Goal: Task Accomplishment & Management: Use online tool/utility

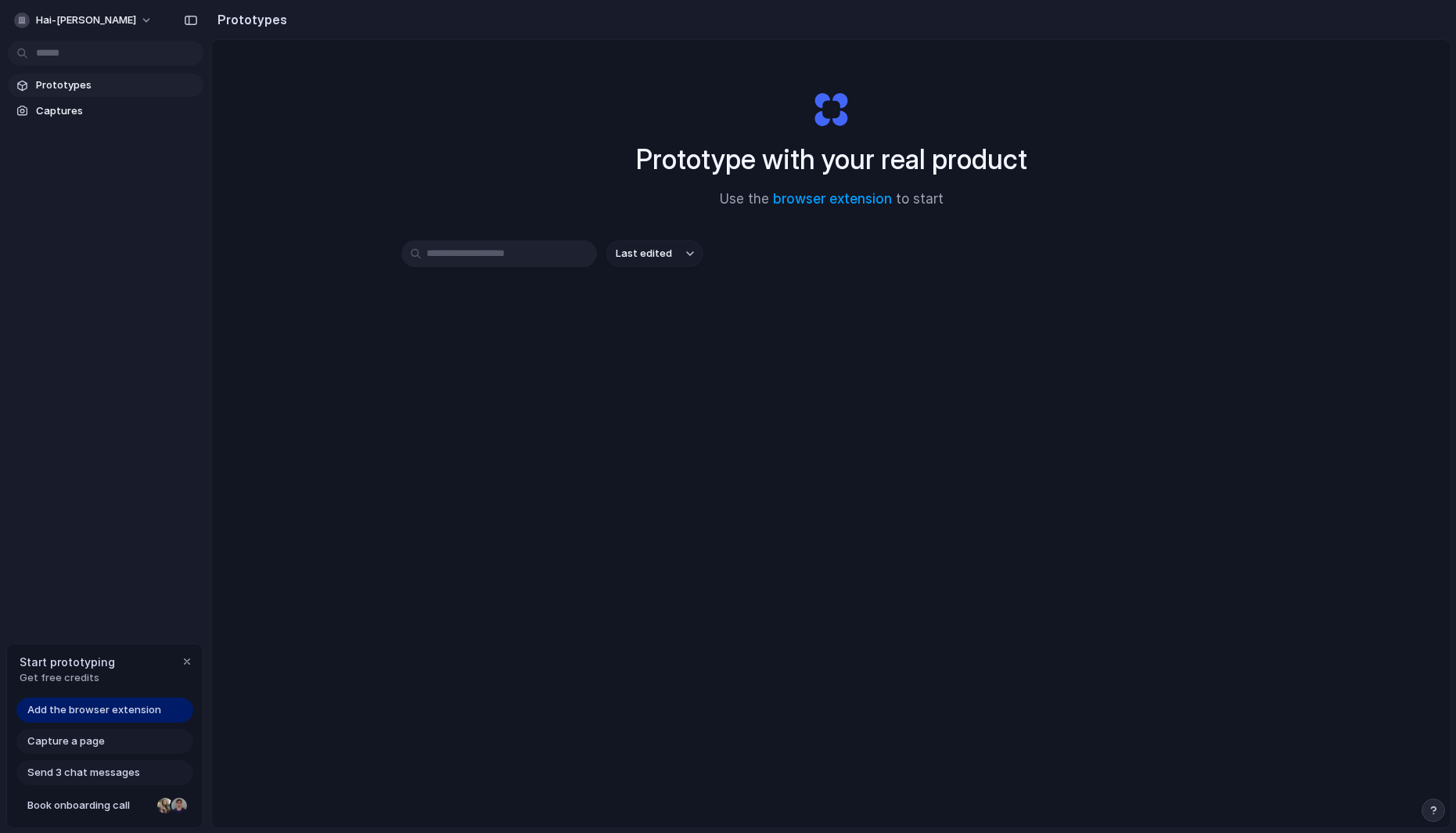
click at [553, 408] on div "Prototype with your real product Use the browser extension to start Last edited" at bounding box center [831, 474] width 1238 height 870
click at [792, 201] on link "browser extension" at bounding box center [833, 198] width 119 height 15
click at [138, 713] on span "Add the browser extension" at bounding box center [94, 709] width 134 height 15
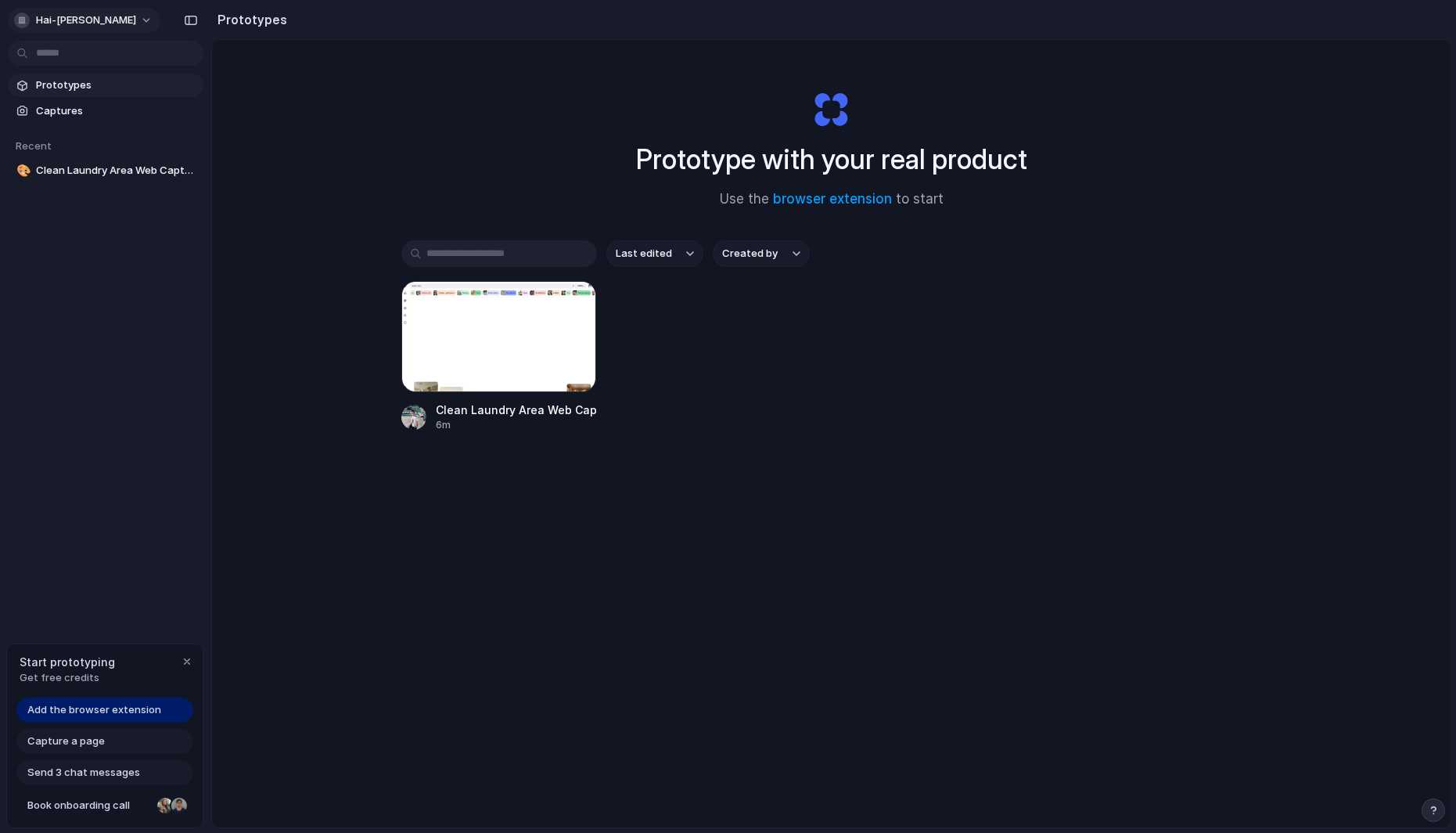
click at [47, 16] on span "hai-[PERSON_NAME]" at bounding box center [85, 20] width 100 height 15
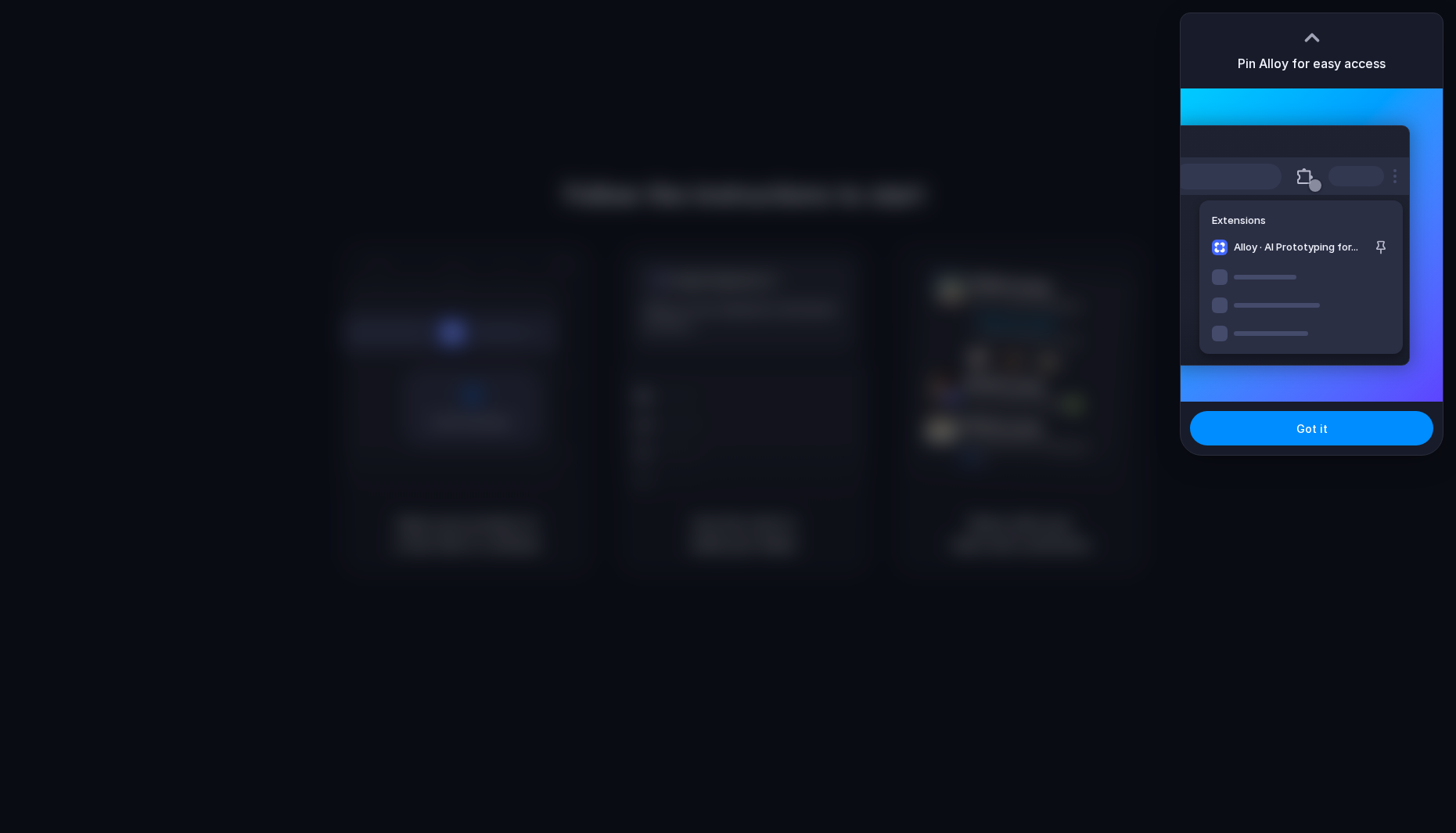
click at [1312, 176] on button at bounding box center [1305, 175] width 28 height 28
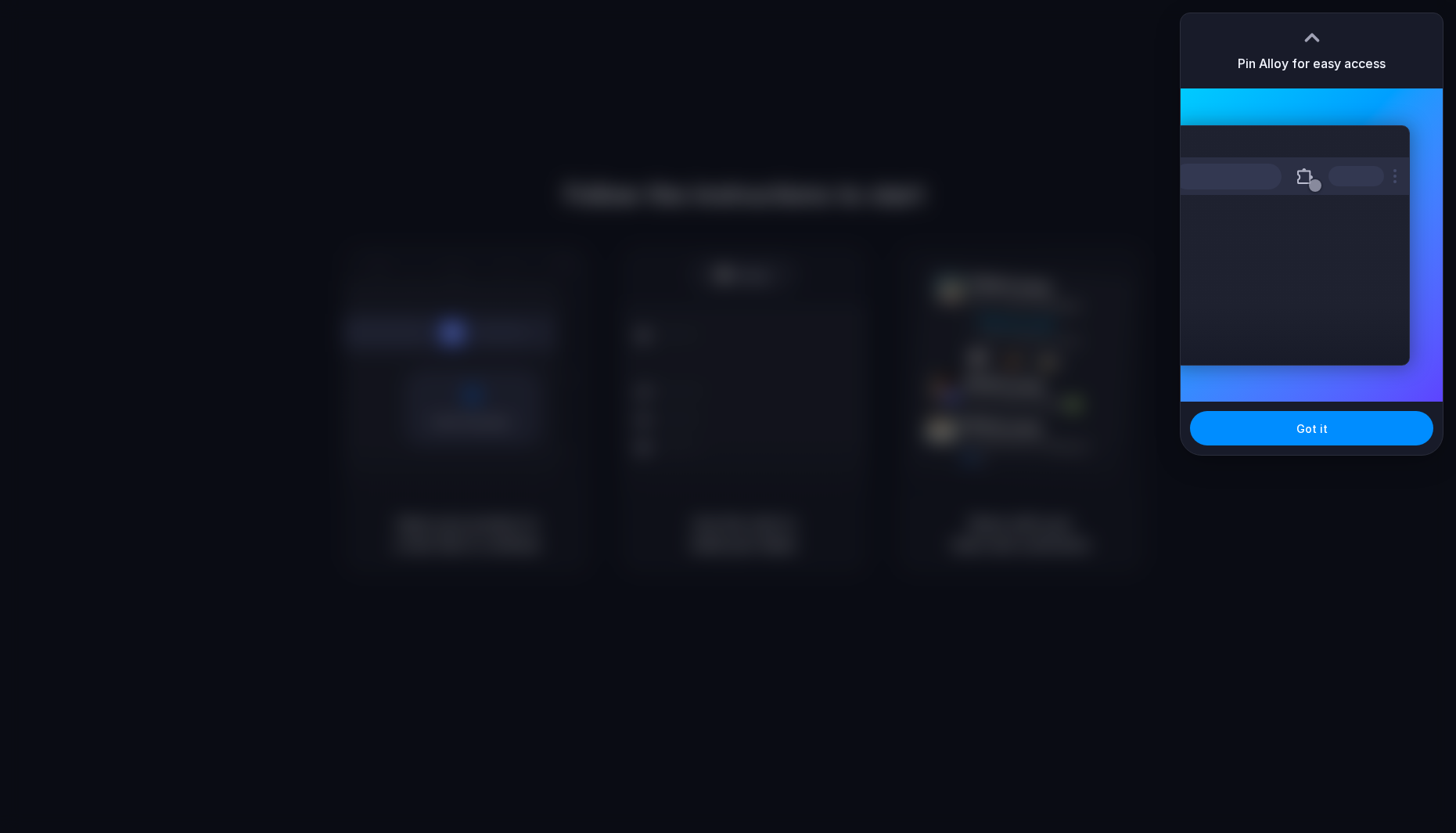
click at [907, 94] on div at bounding box center [728, 416] width 1456 height 833
click at [1089, 83] on div at bounding box center [728, 416] width 1456 height 833
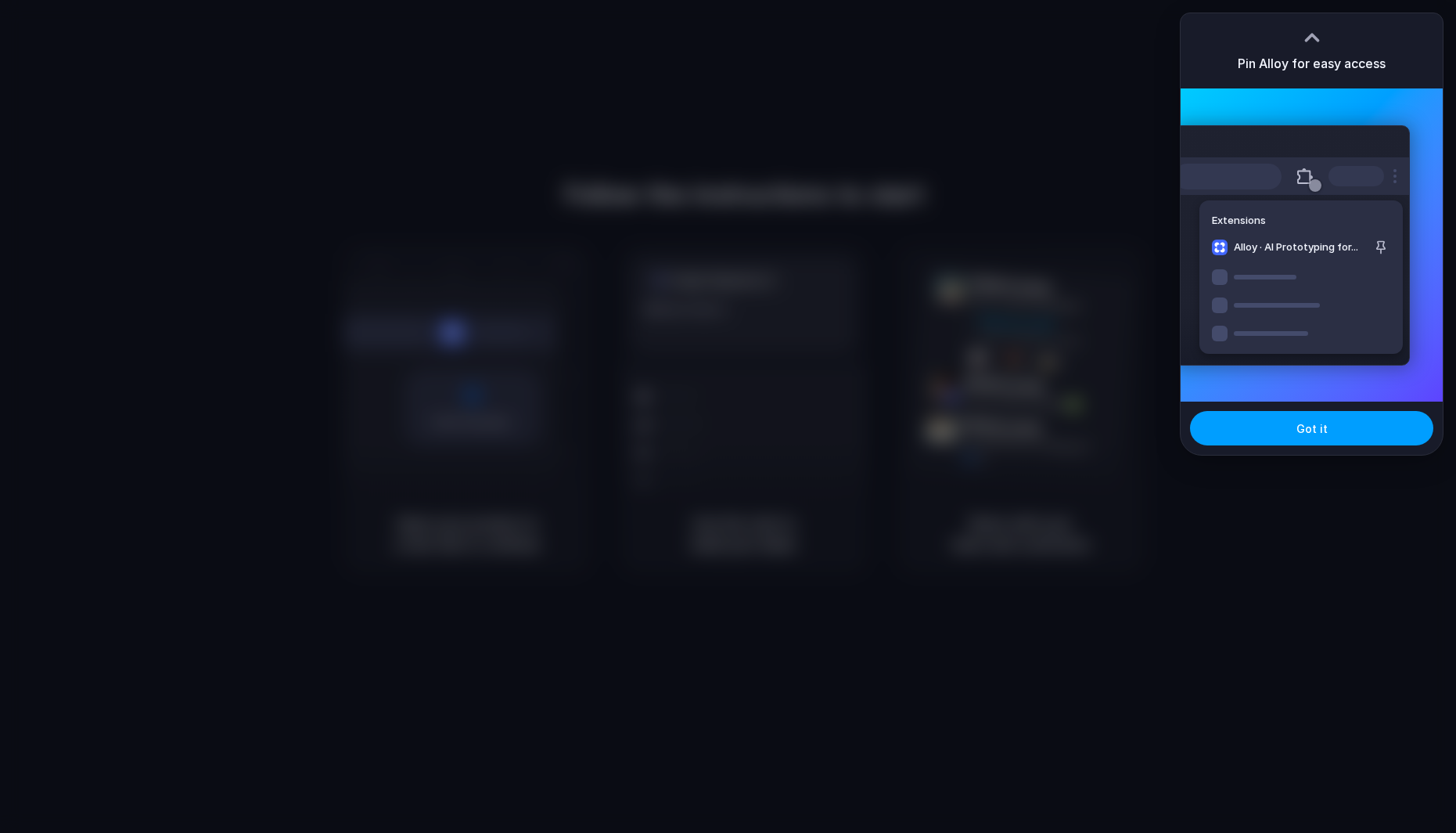
click at [1318, 424] on span "Got it" at bounding box center [1312, 428] width 31 height 16
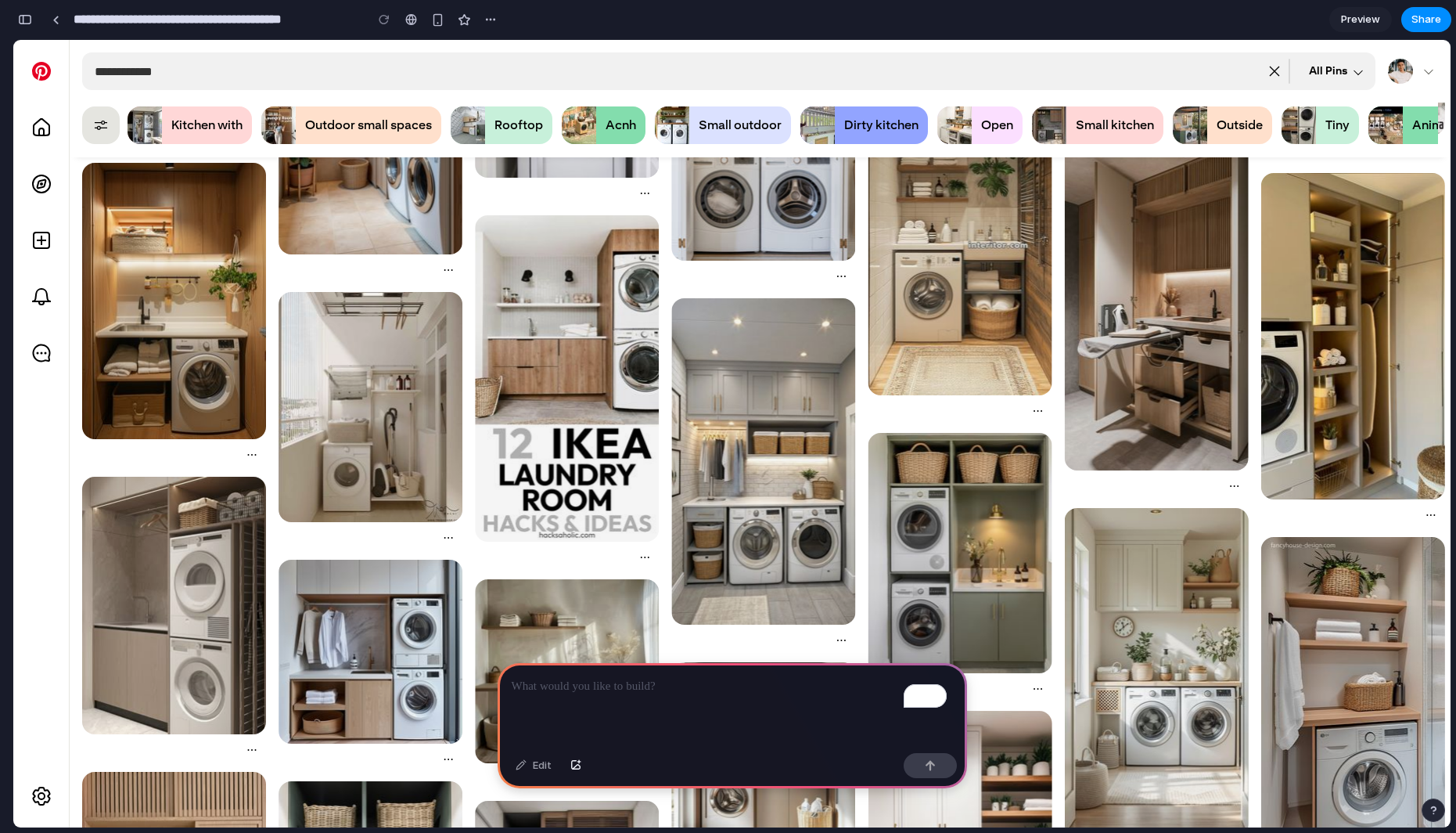
scroll to position [1048, 0]
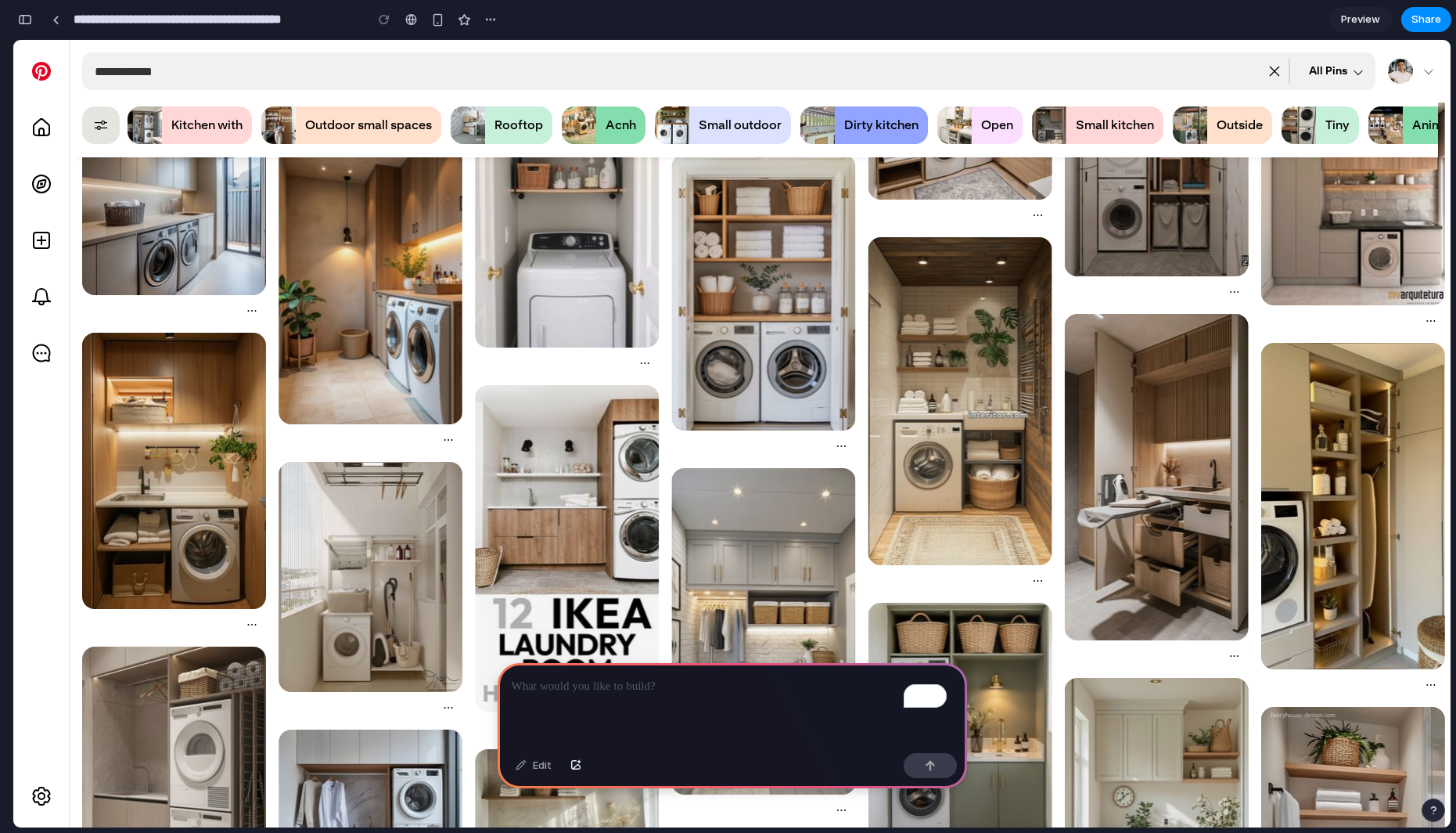
click at [164, 210] on img "15 Space-Saving Laundry Room Ideas for Small Spaces – Act Fast! pin page" at bounding box center [174, 203] width 183 height 184
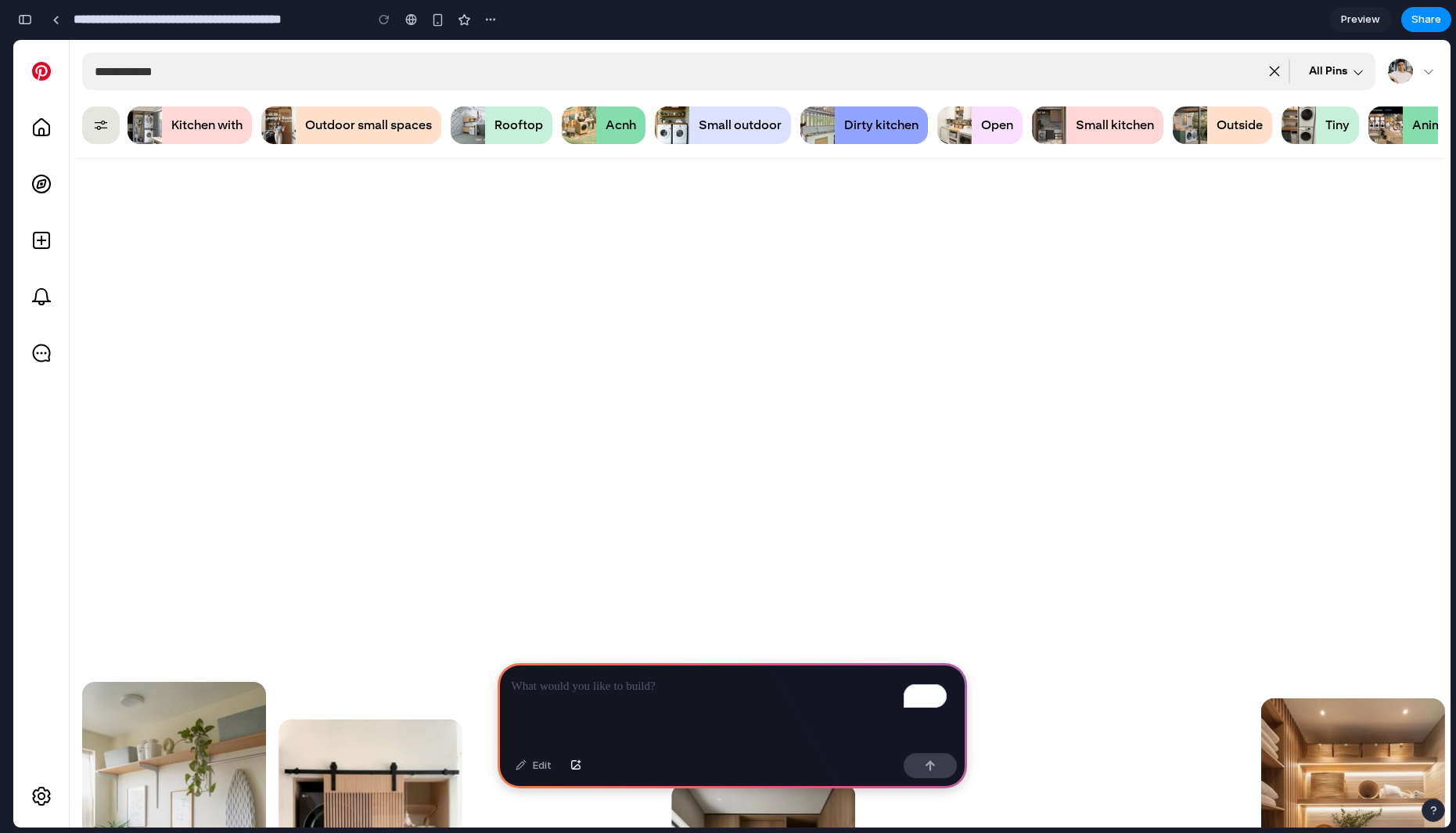
scroll to position [0, 0]
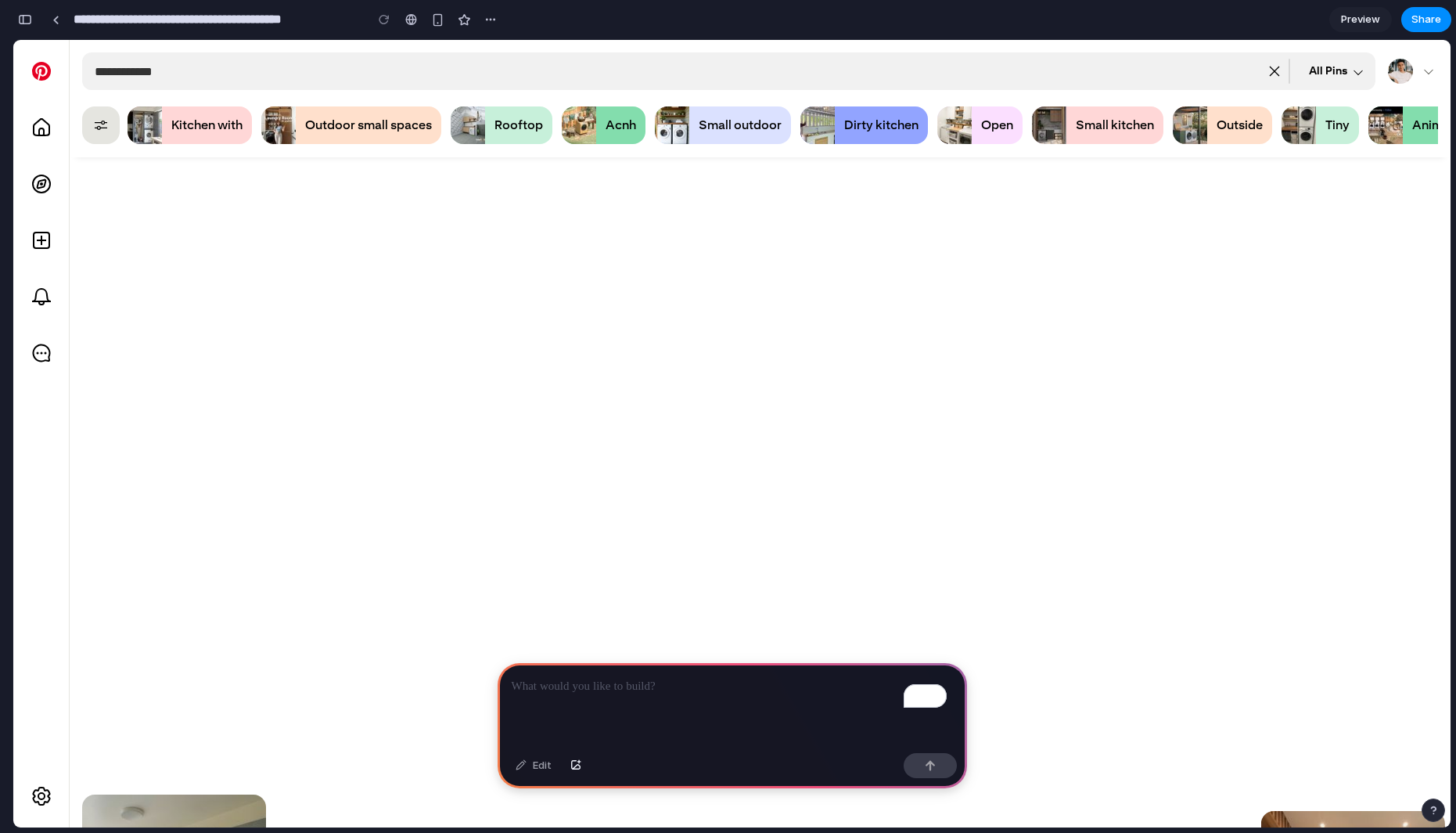
click at [1346, 31] on link "Preview" at bounding box center [1361, 20] width 63 height 25
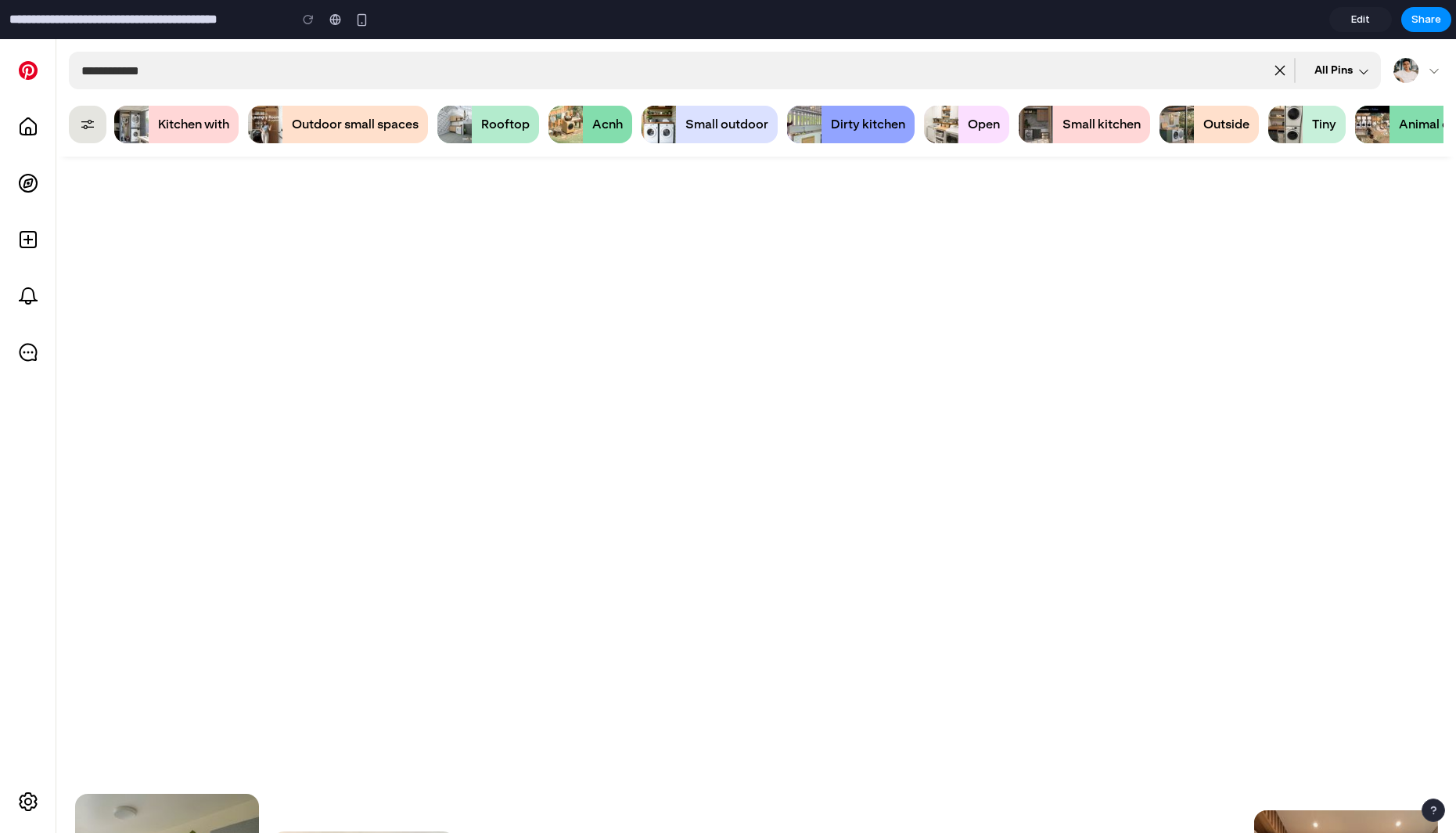
click at [472, 130] on img "button" at bounding box center [454, 124] width 34 height 38
click at [377, 130] on div "Outdoor small spaces" at bounding box center [355, 124] width 127 height 17
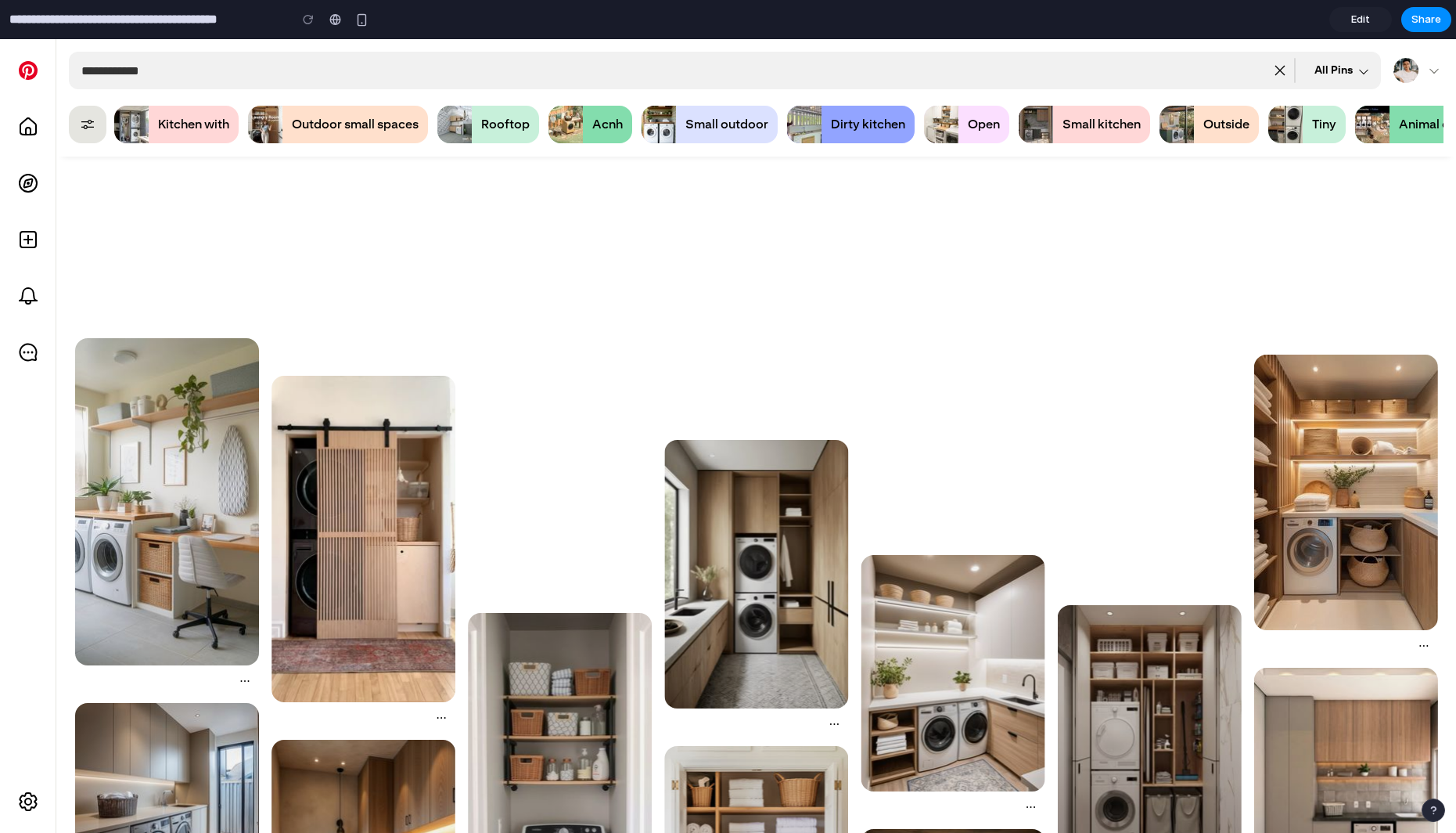
scroll to position [493, 0]
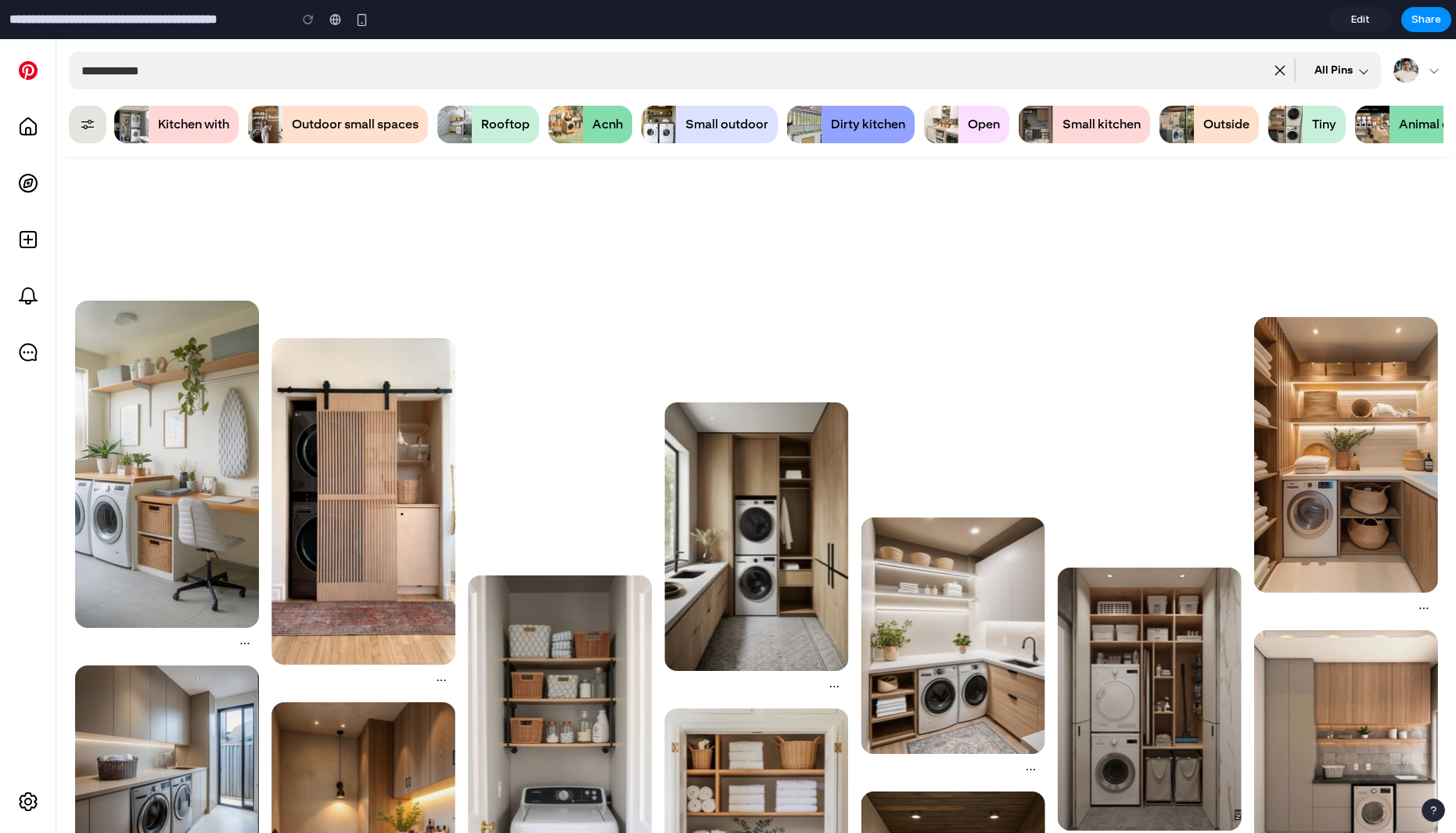
click at [97, 130] on div "Show filters" at bounding box center [88, 124] width 38 height 38
click at [16, 805] on div "Settings & Support" at bounding box center [28, 802] width 38 height 38
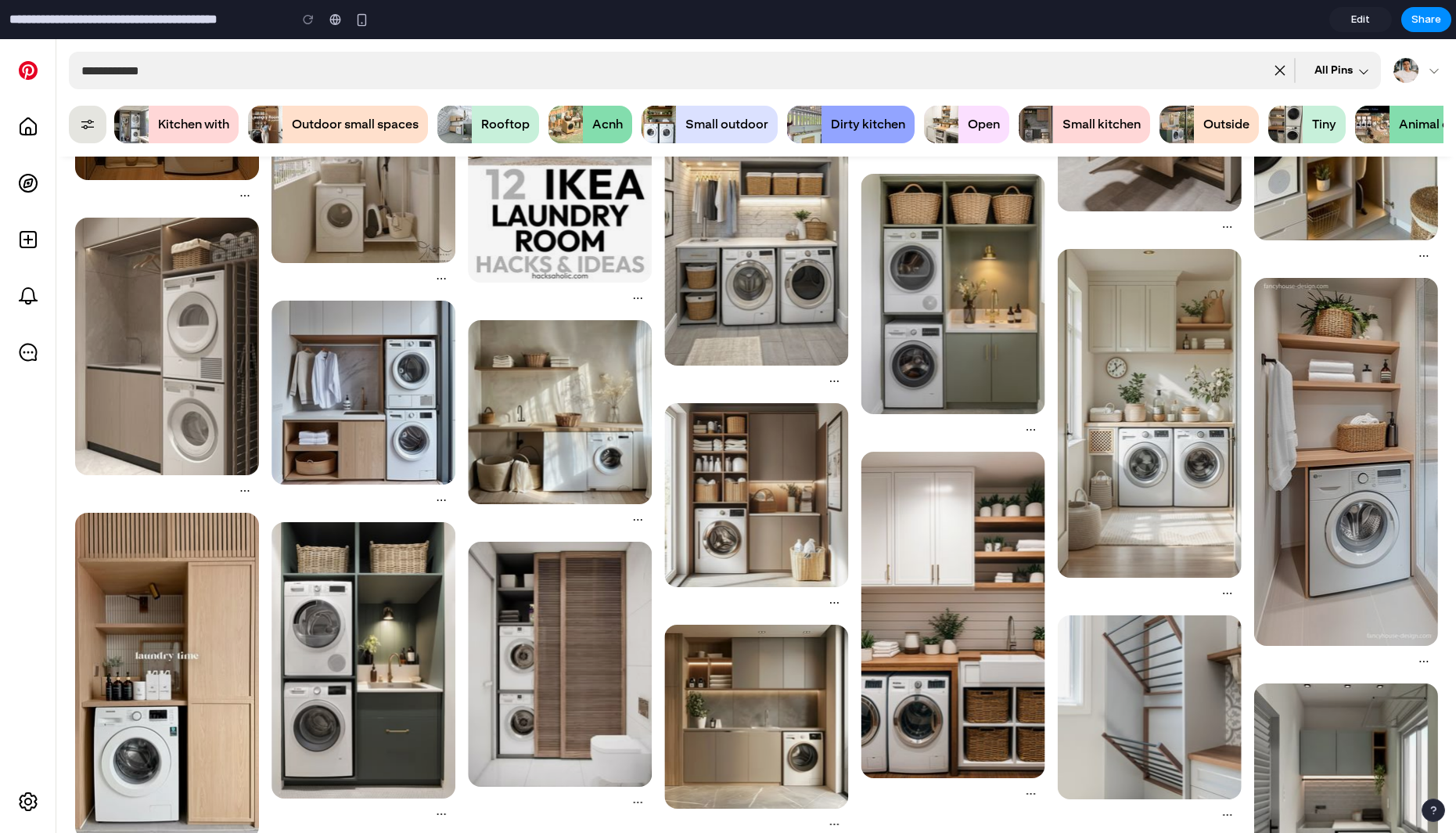
scroll to position [1556, 0]
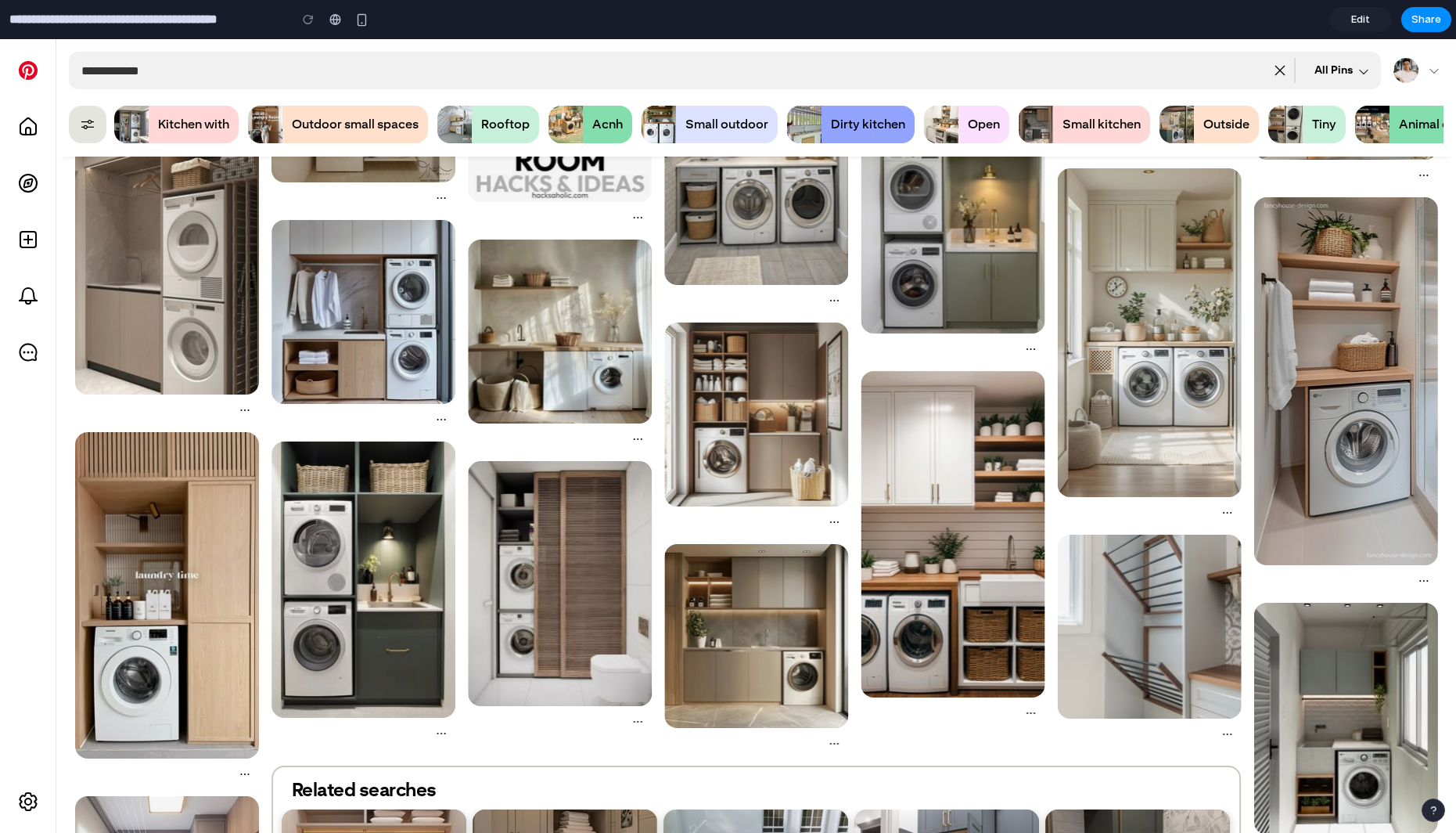
click at [1440, 812] on button "button" at bounding box center [1434, 810] width 23 height 23
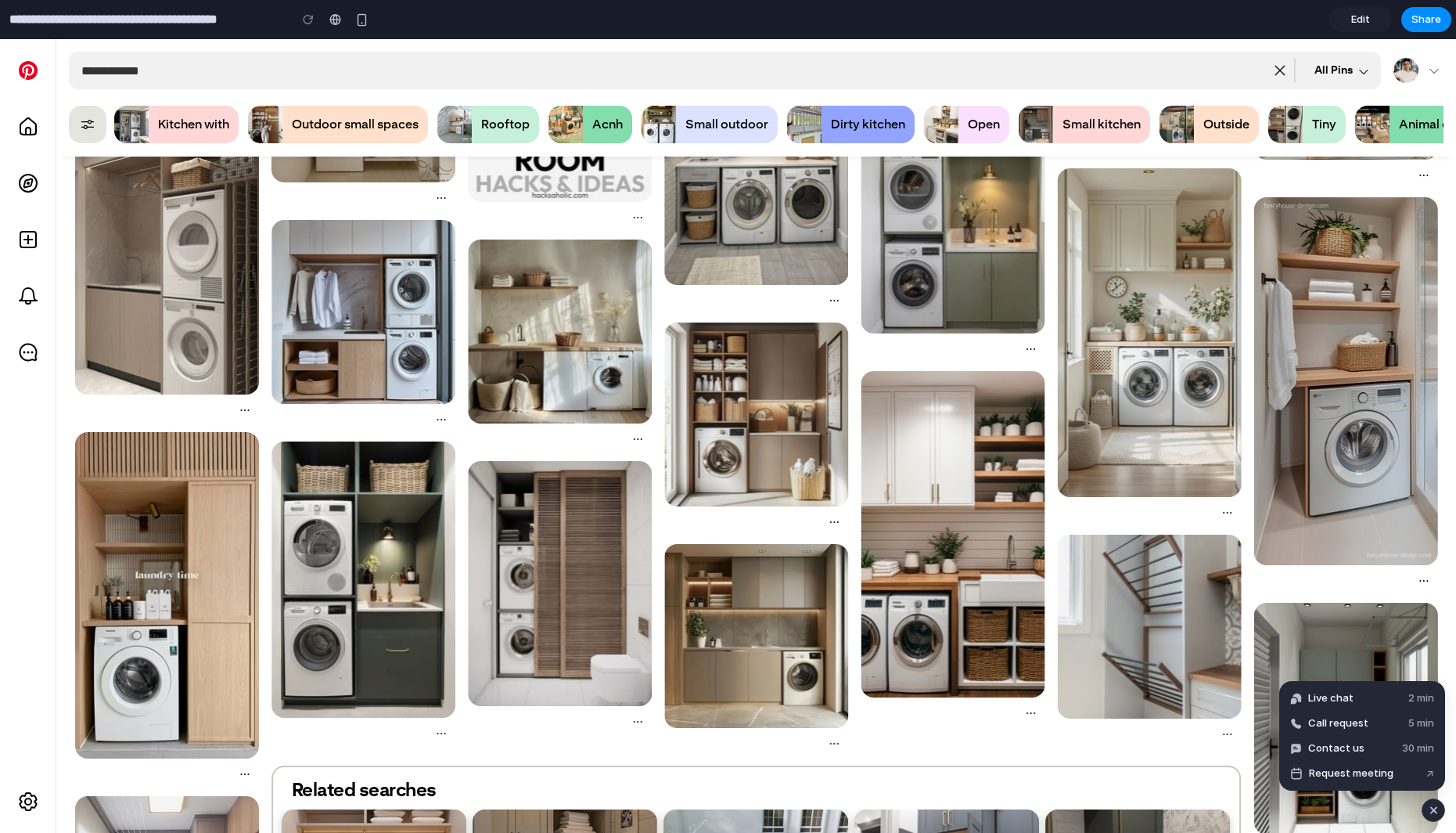
drag, startPoint x: 1439, startPoint y: 811, endPoint x: 1382, endPoint y: 739, distance: 91.8
click at [1439, 811] on div "button" at bounding box center [1434, 810] width 13 height 19
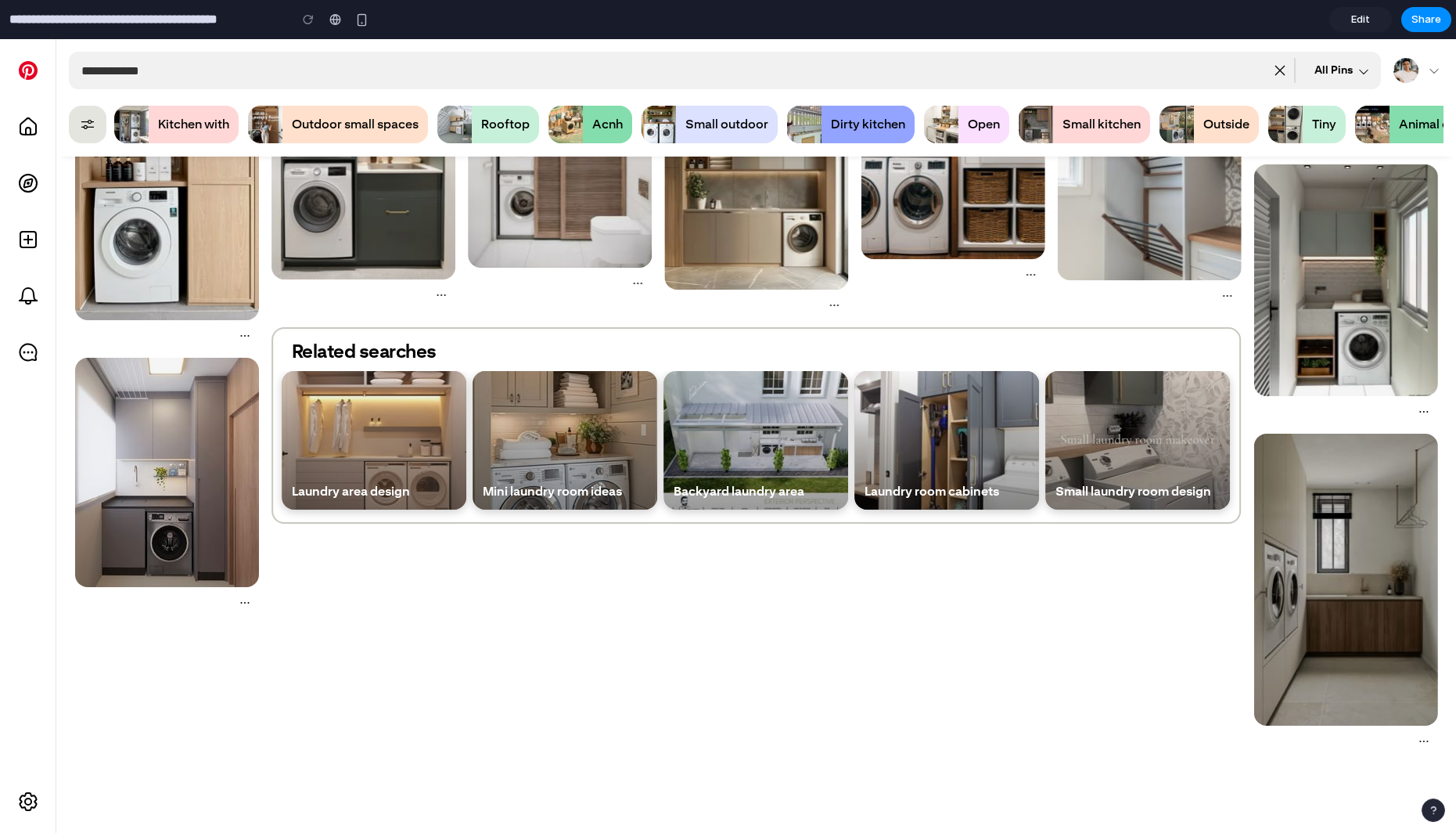
scroll to position [1582, 0]
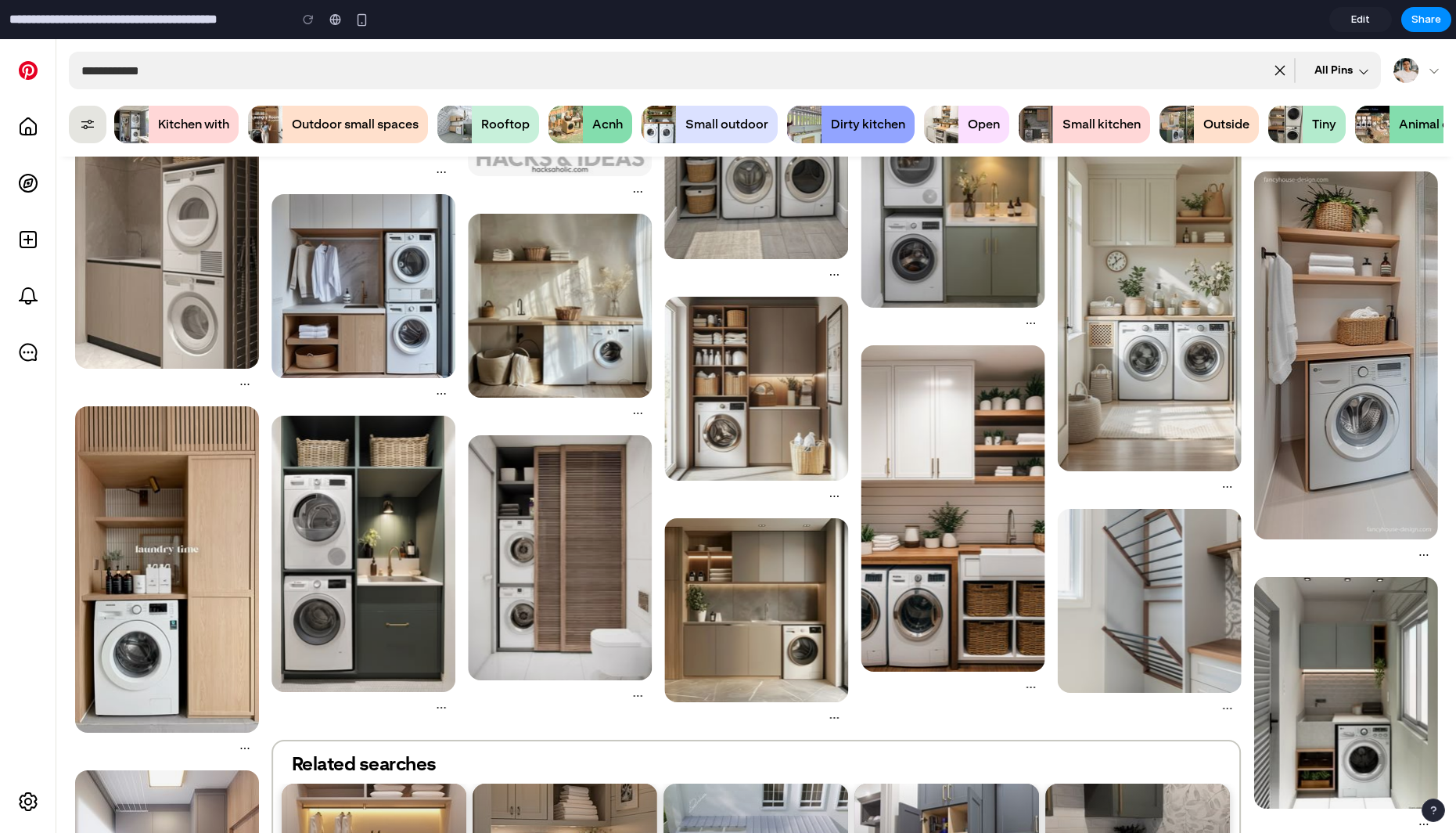
click at [1293, 121] on img "button" at bounding box center [1285, 124] width 34 height 38
click at [117, 74] on input "**********" at bounding box center [670, 70] width 1178 height 38
click at [116, 71] on input "**********" at bounding box center [670, 70] width 1178 height 38
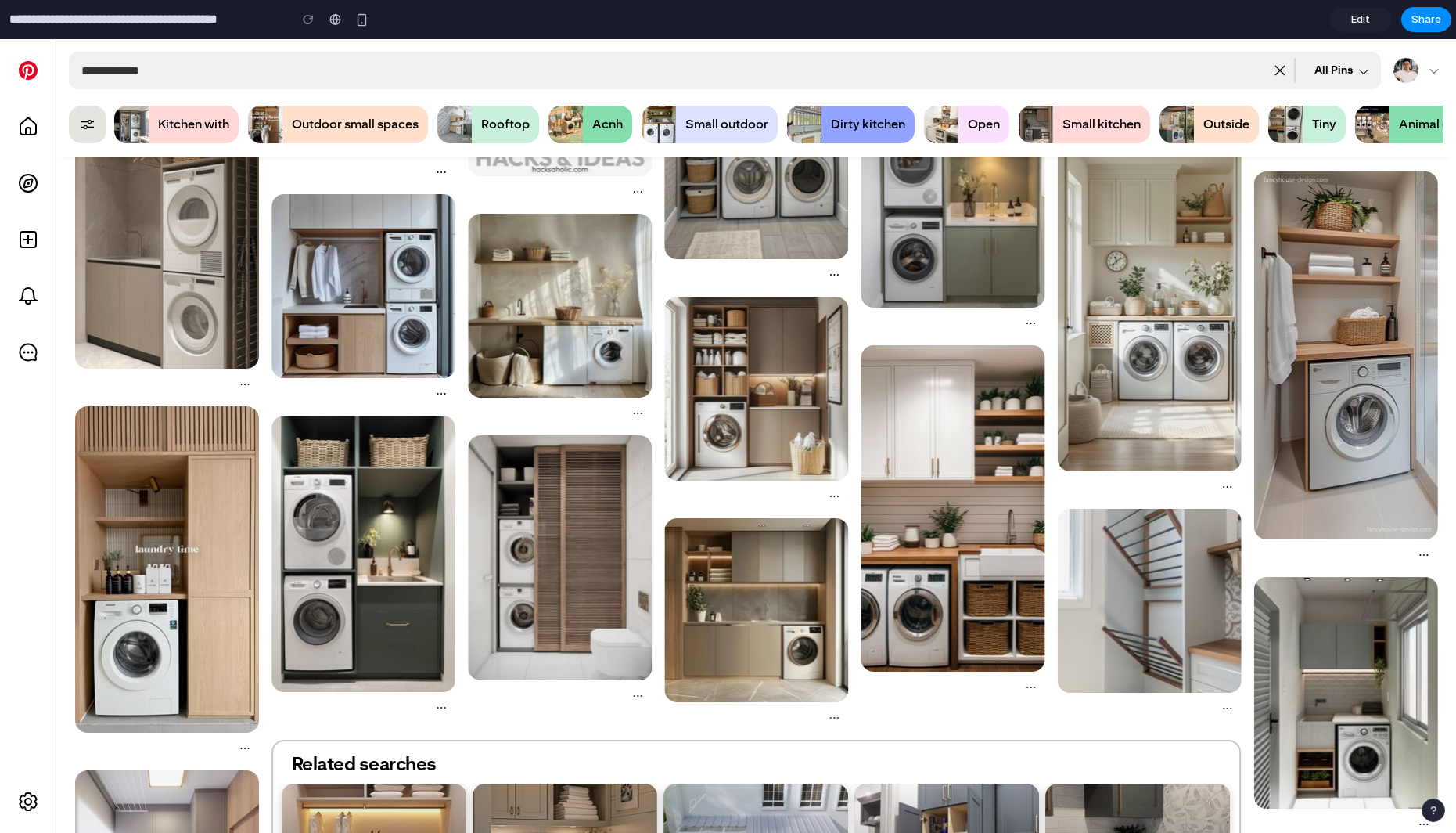
click at [250, 51] on input "**********" at bounding box center [670, 70] width 1178 height 38
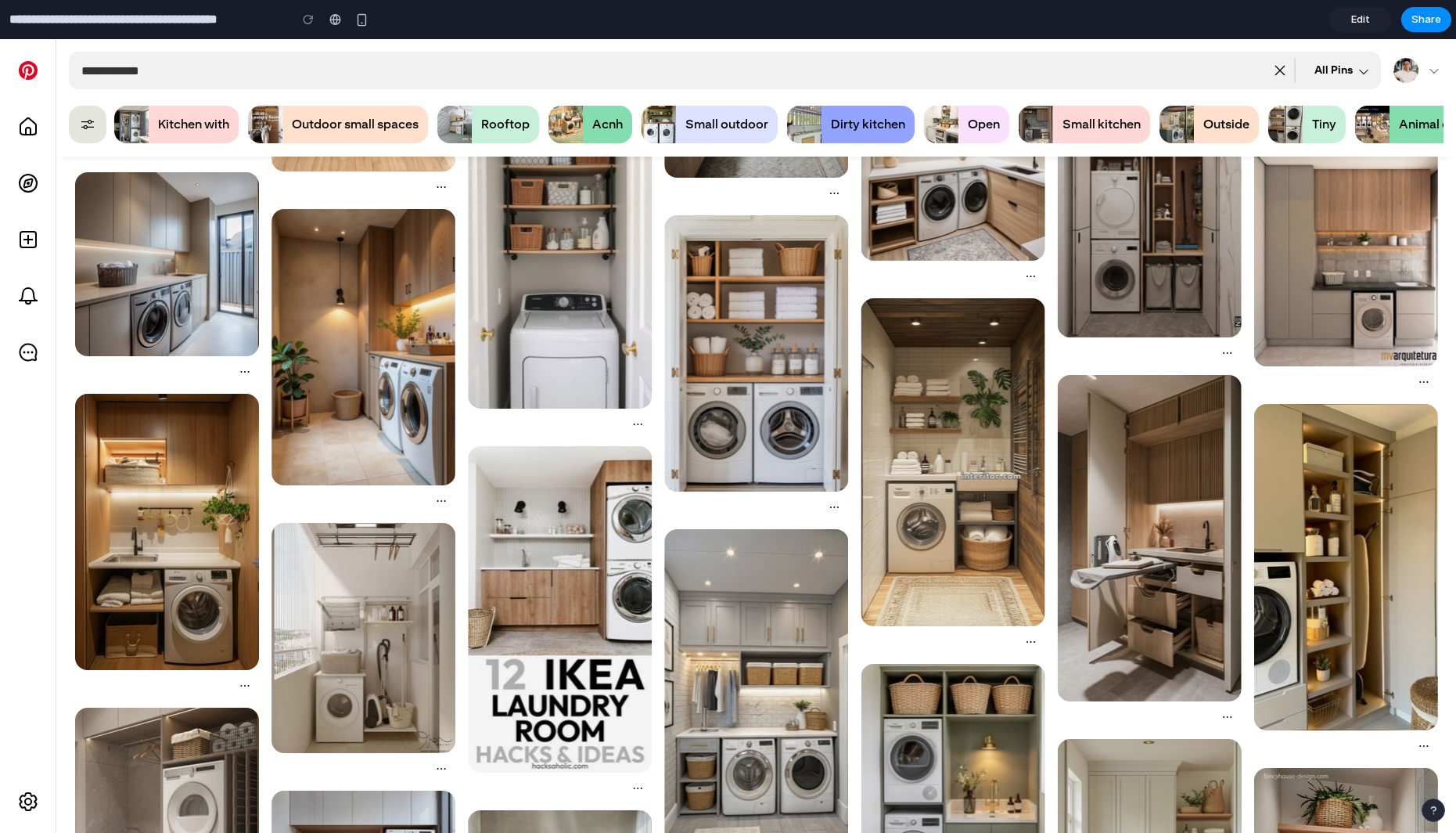
scroll to position [0, 0]
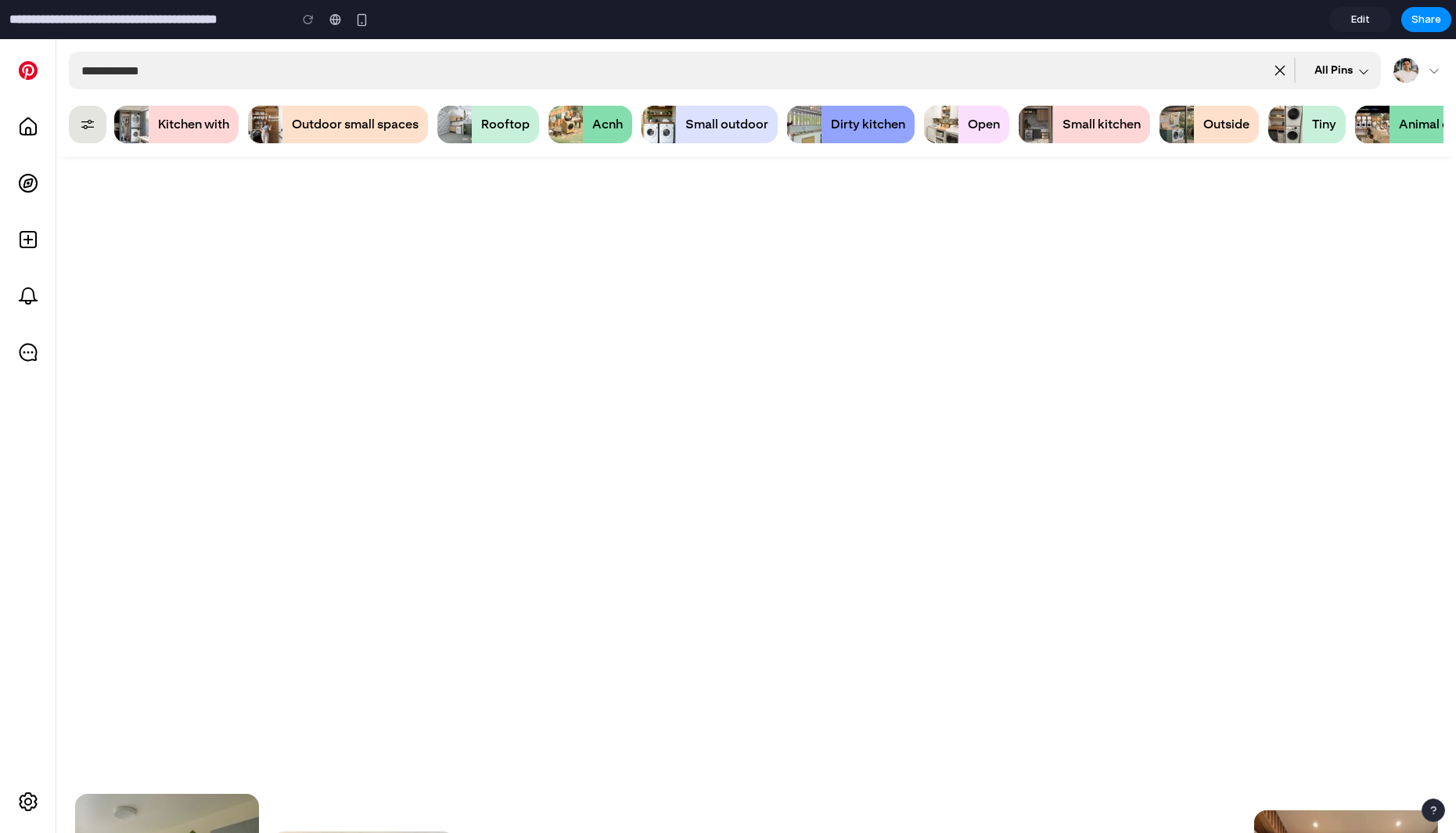
click at [1353, 24] on span "Edit" at bounding box center [1361, 19] width 19 height 15
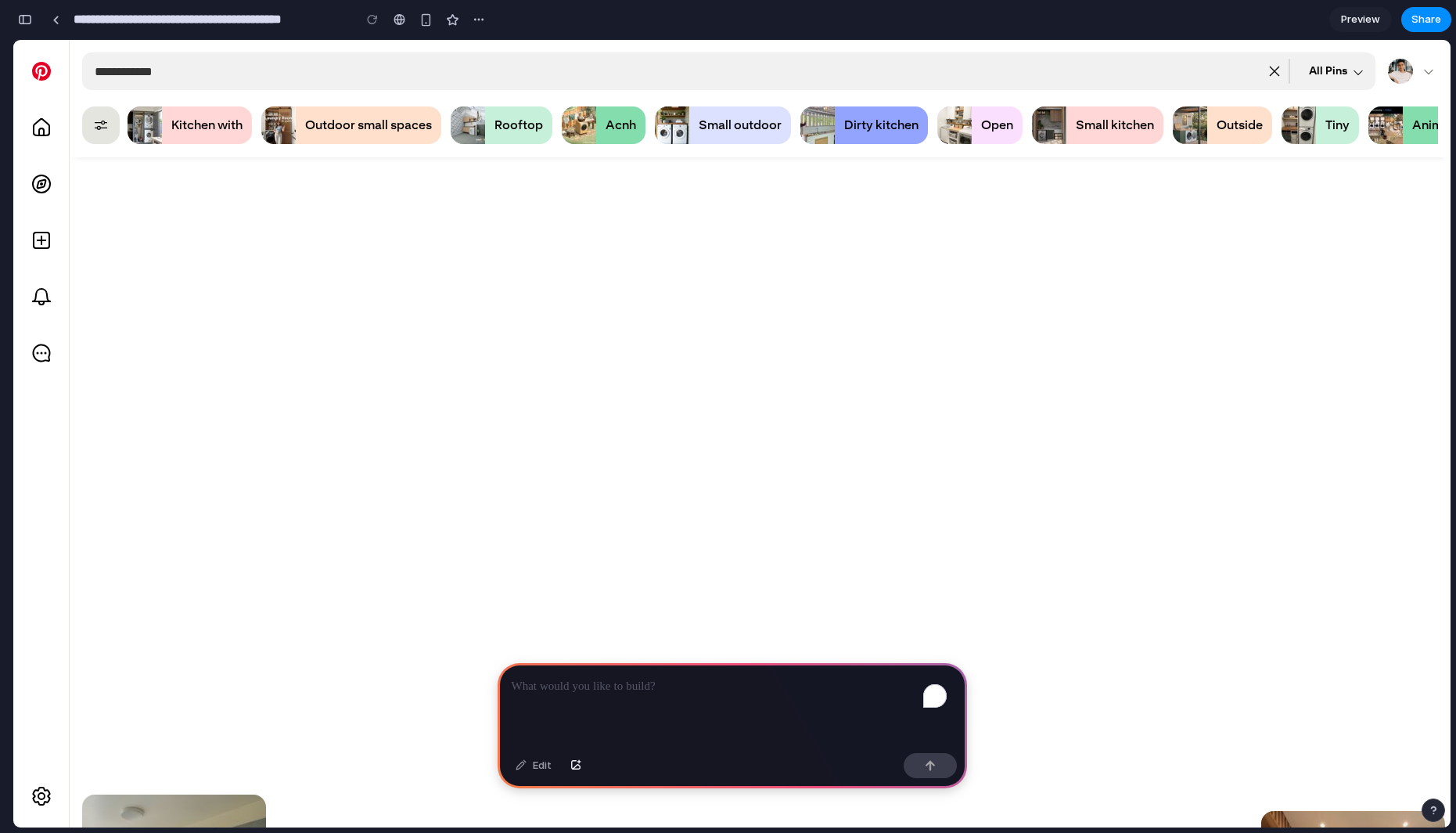
click at [1367, 14] on span "Preview" at bounding box center [1361, 19] width 40 height 15
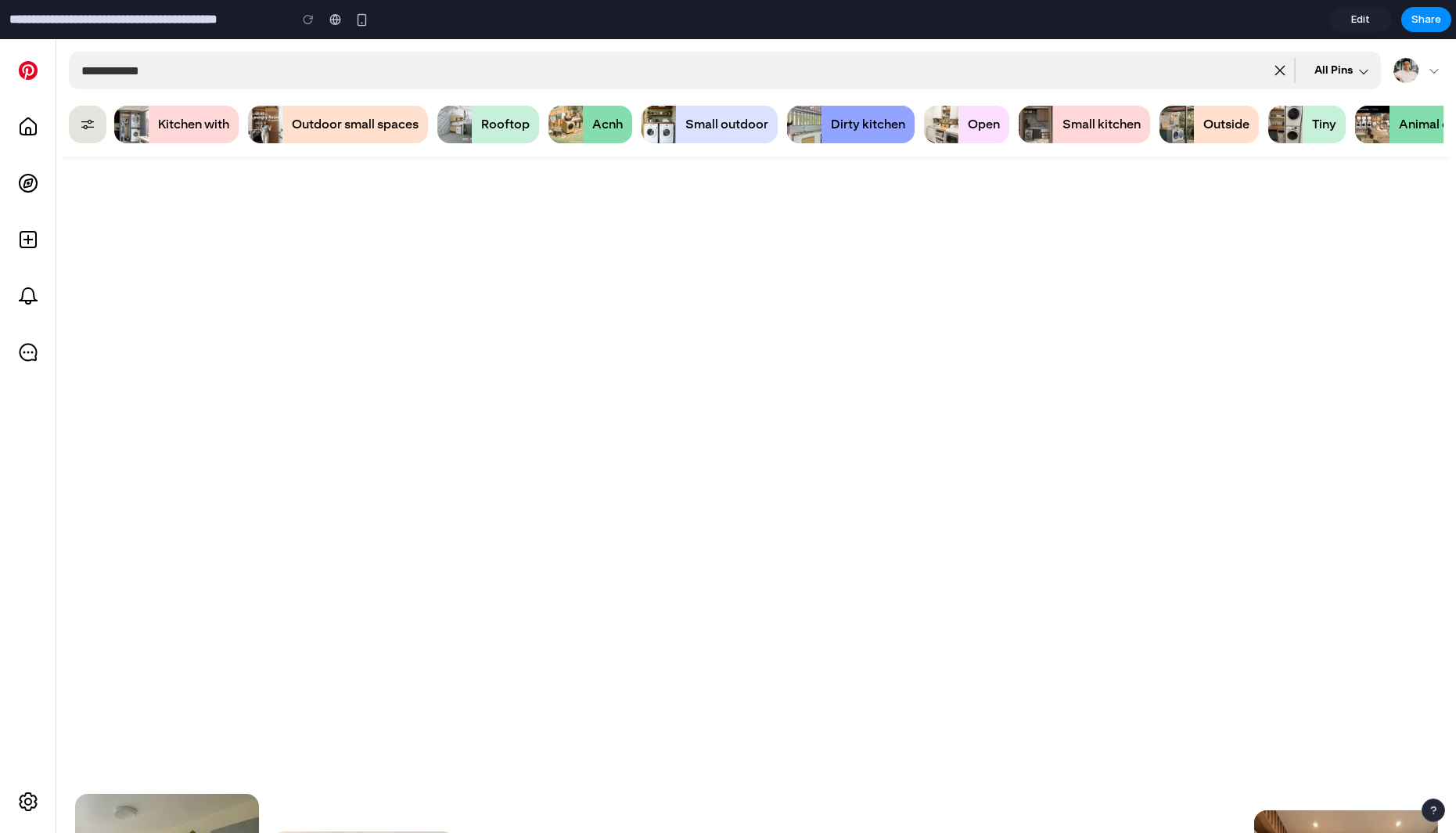
click at [1367, 14] on span "Edit" at bounding box center [1361, 19] width 19 height 15
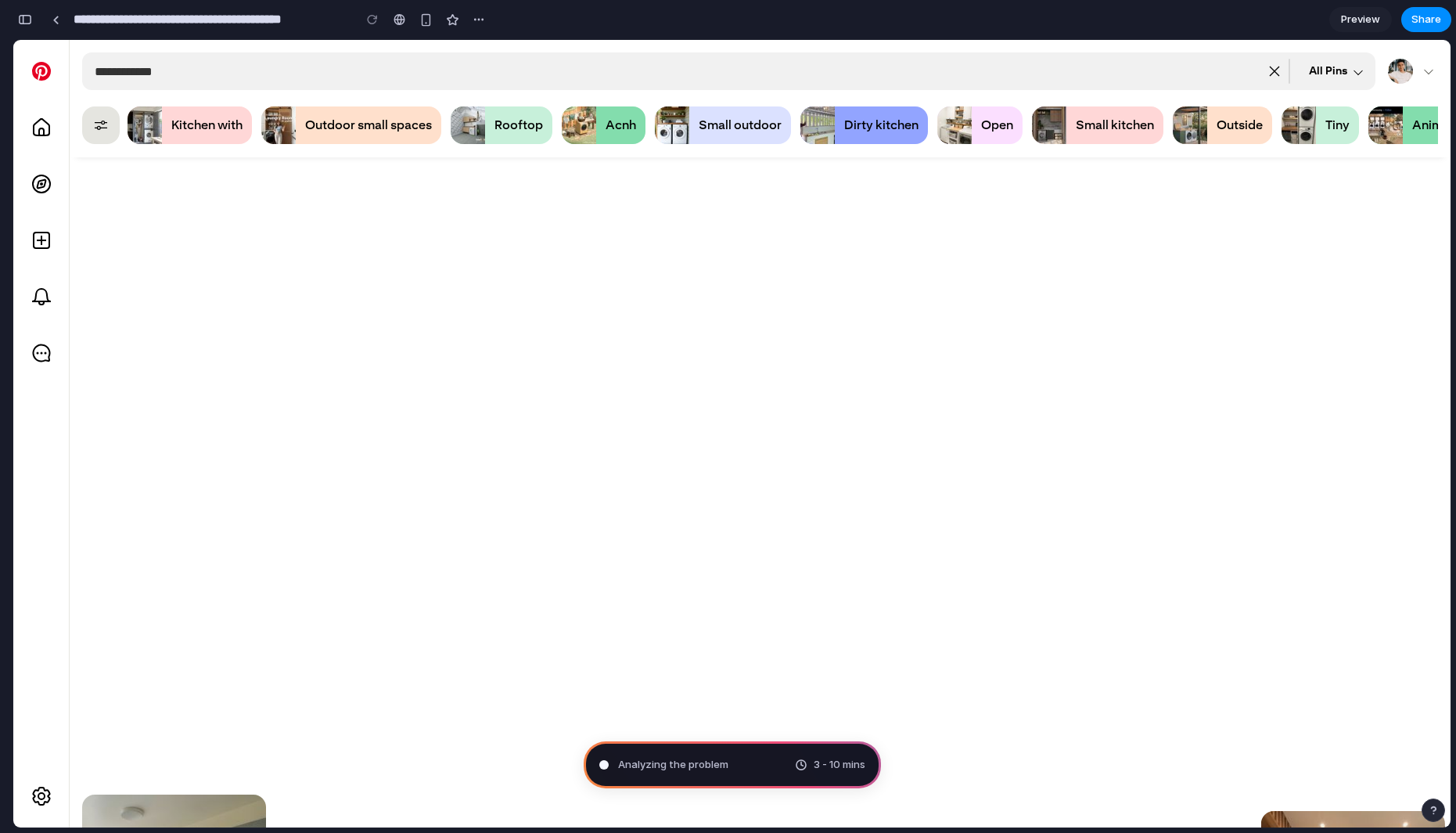
scroll to position [481, 0]
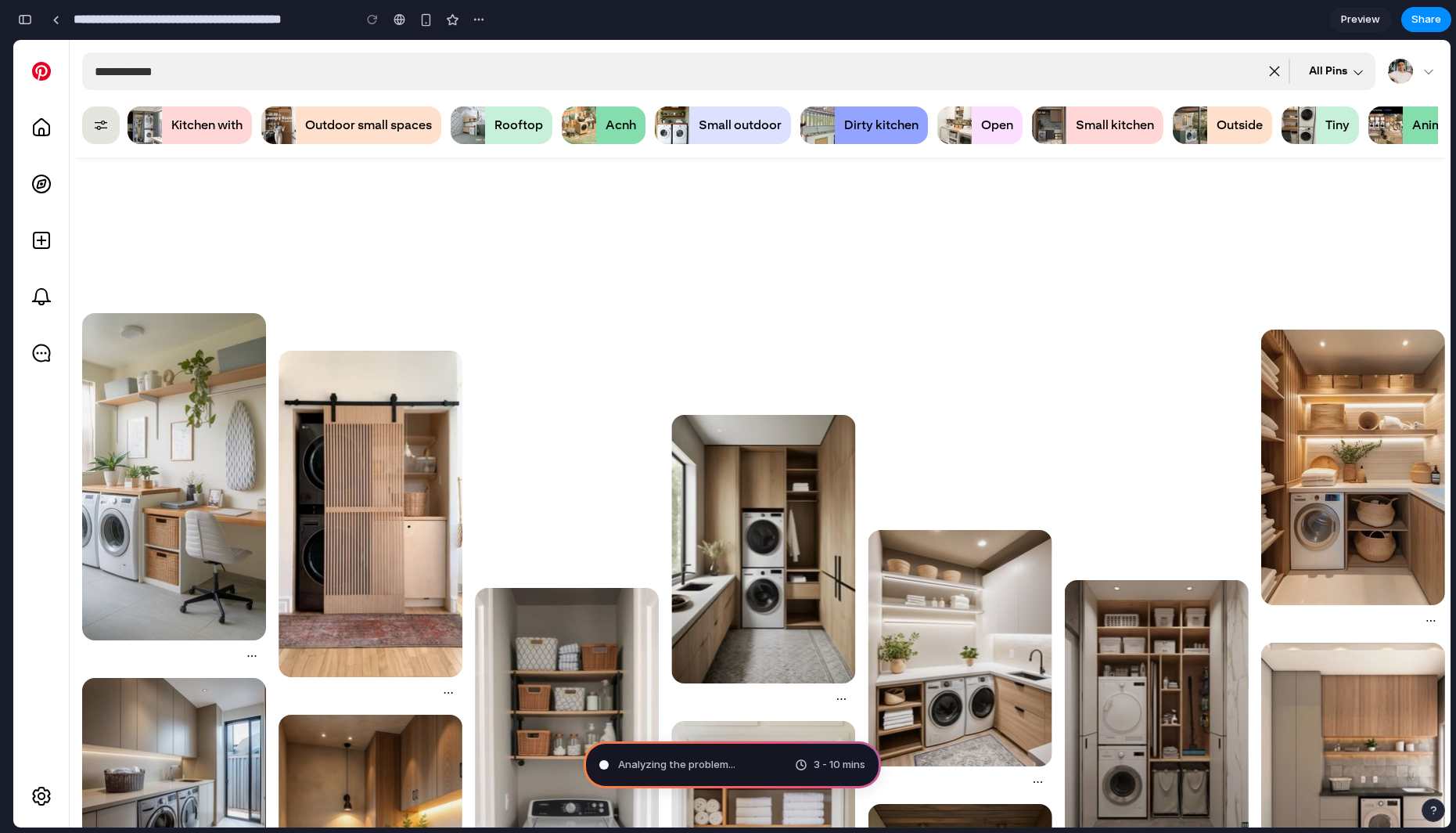
click at [653, 765] on span "Analyzing the problem ..." at bounding box center [676, 764] width 118 height 15
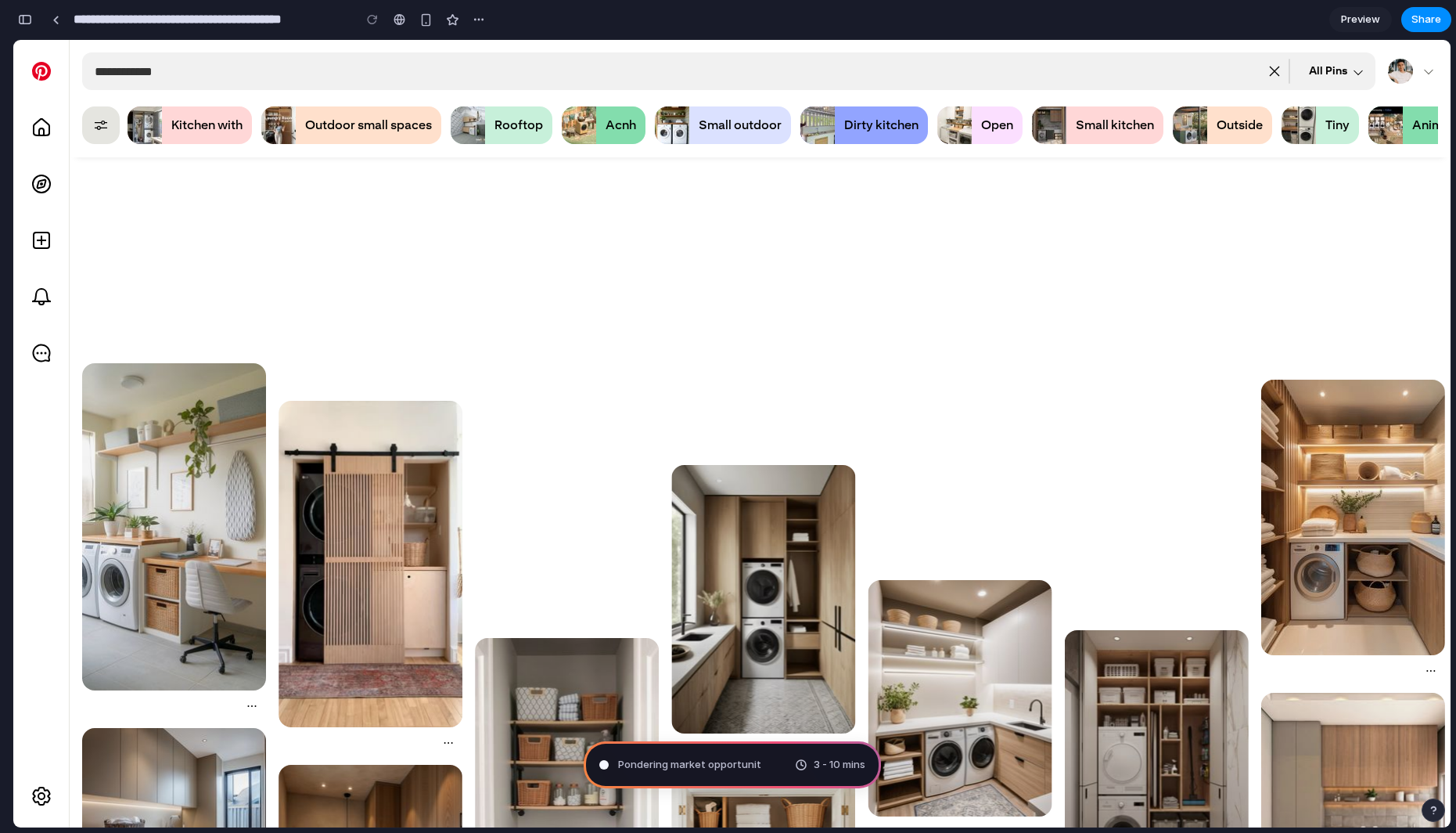
scroll to position [639, 0]
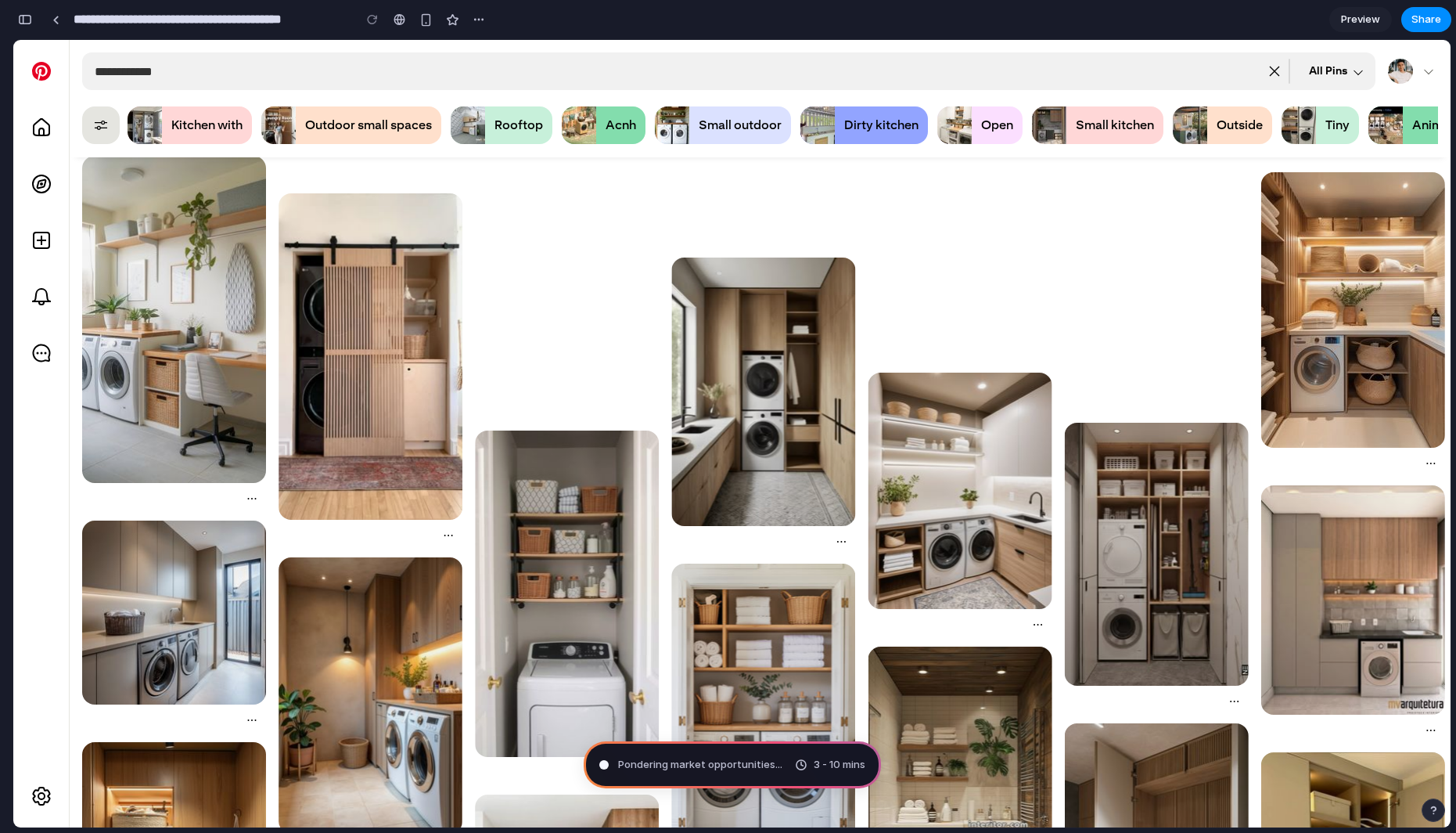
click at [728, 416] on div at bounding box center [728, 416] width 0 height 0
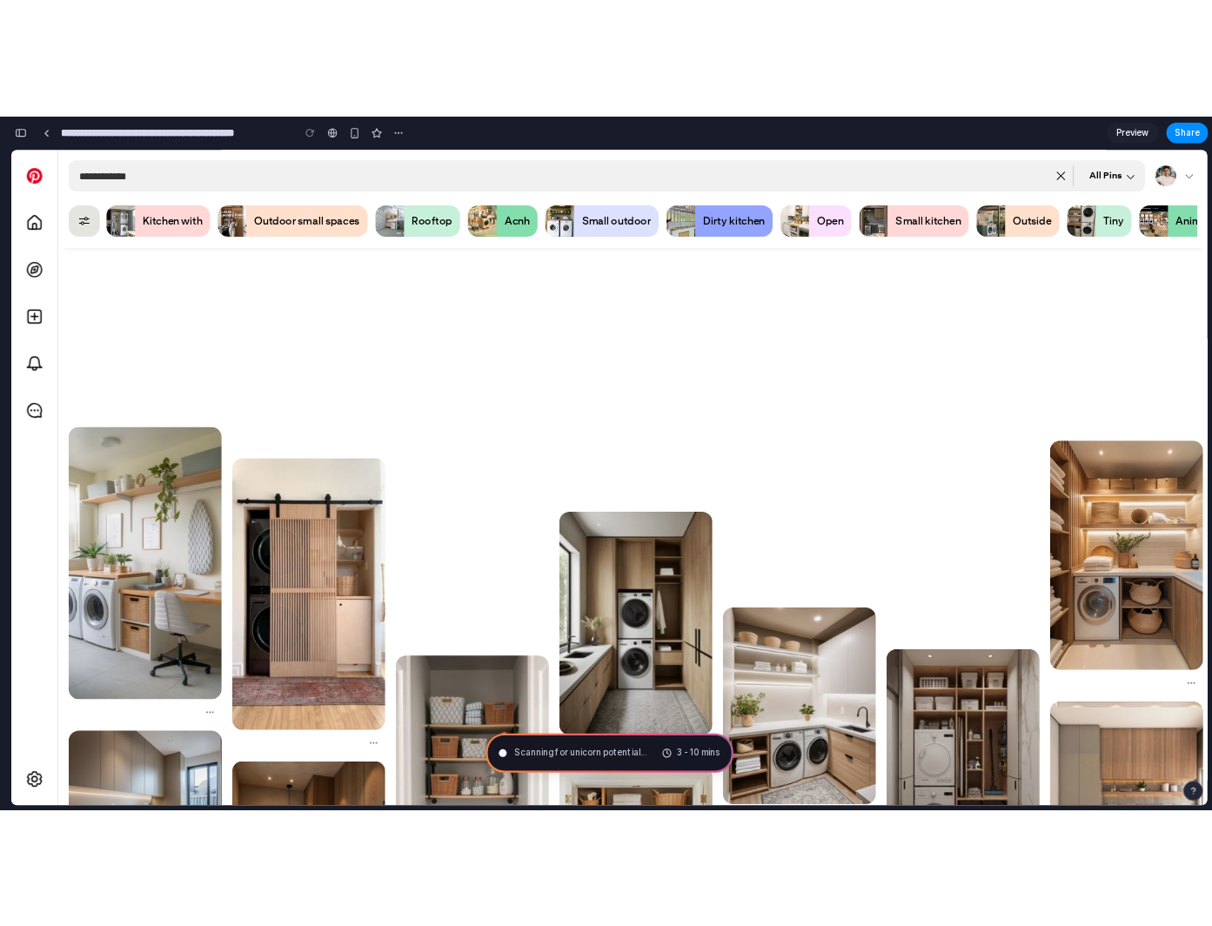
scroll to position [11, 0]
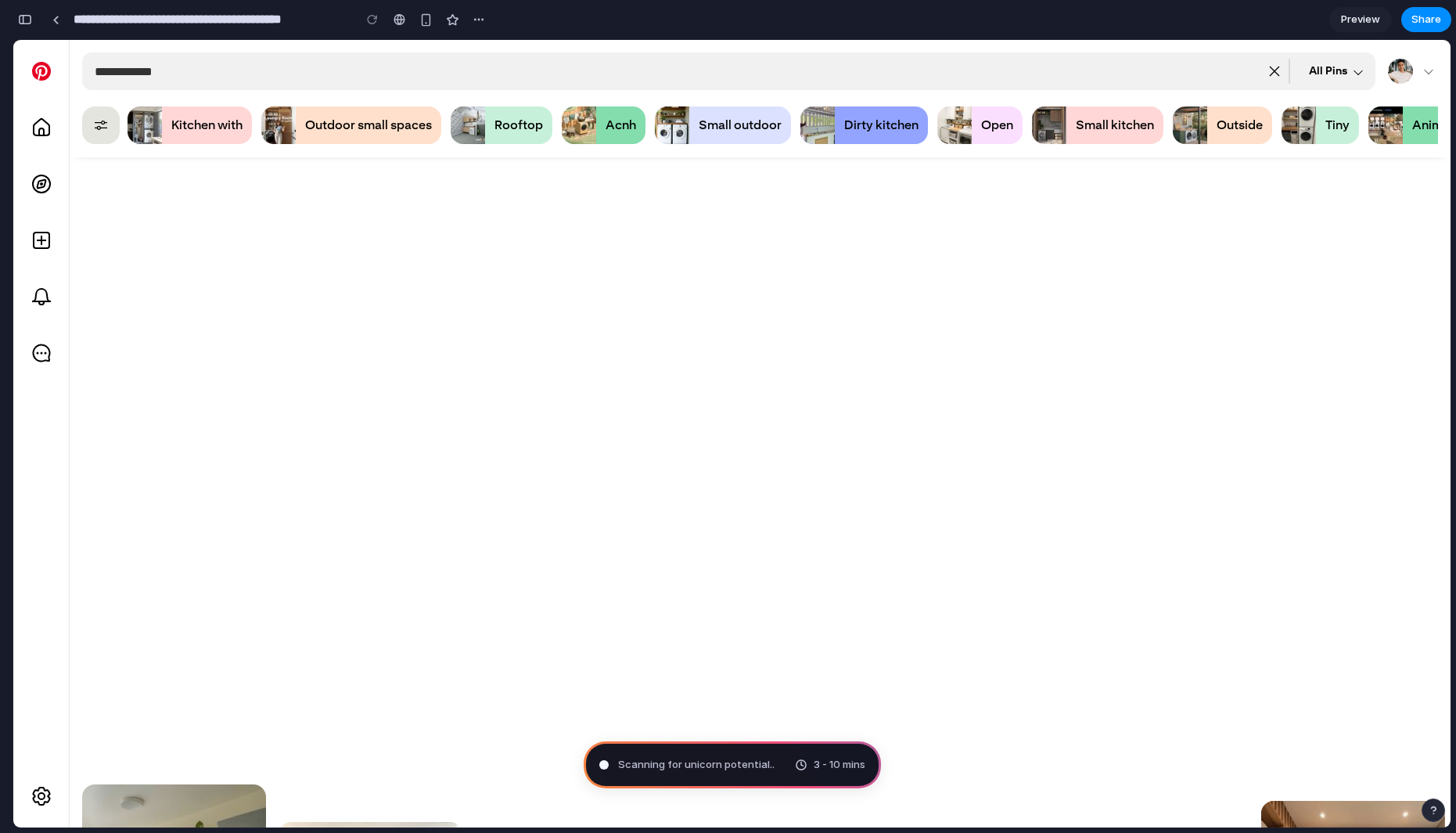
click at [728, 416] on div at bounding box center [728, 416] width 0 height 0
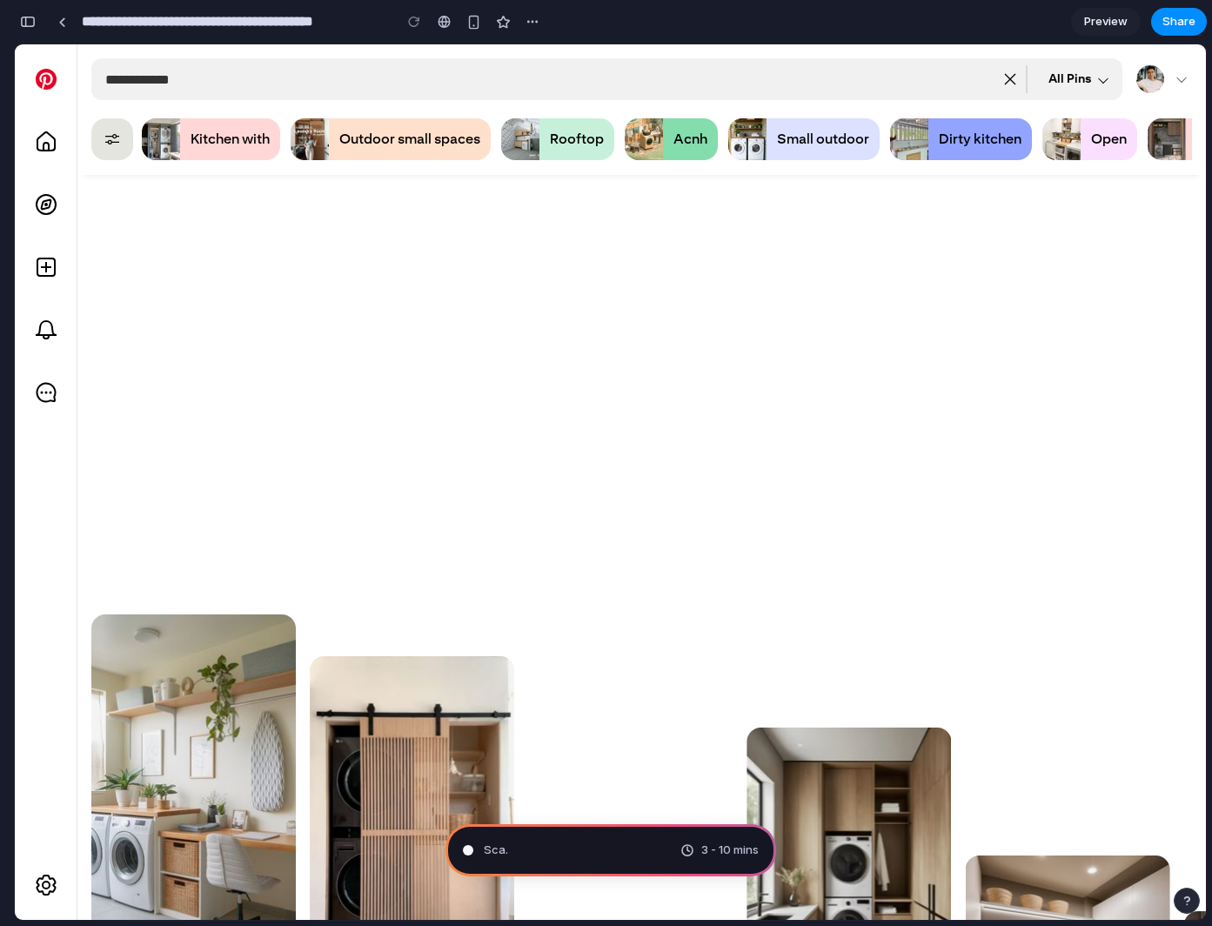
scroll to position [358, 0]
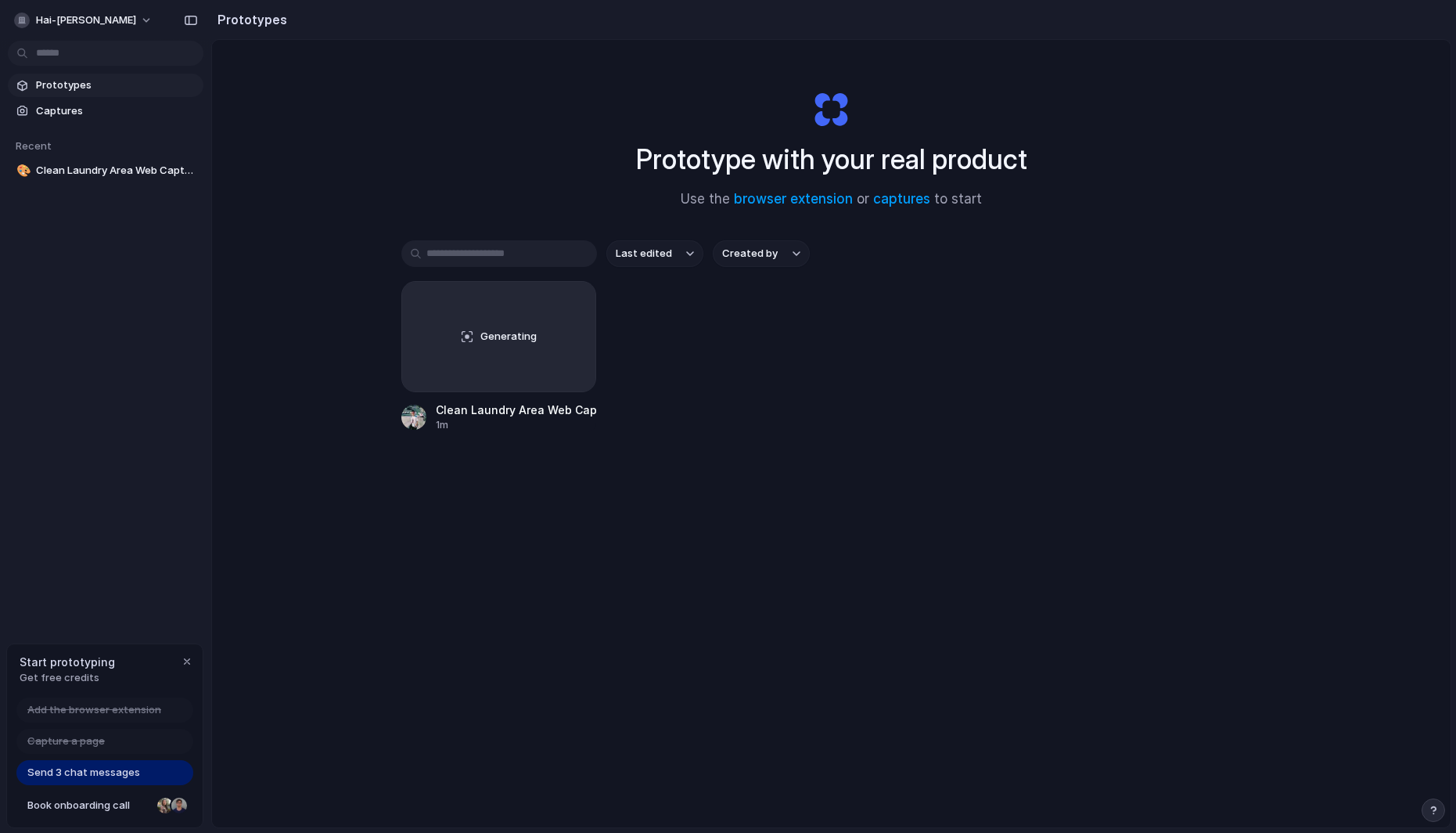
click at [730, 357] on div "Generating Clean Laundry Area Web Capture 1m" at bounding box center [831, 356] width 861 height 151
